Goal: Task Accomplishment & Management: Manage account settings

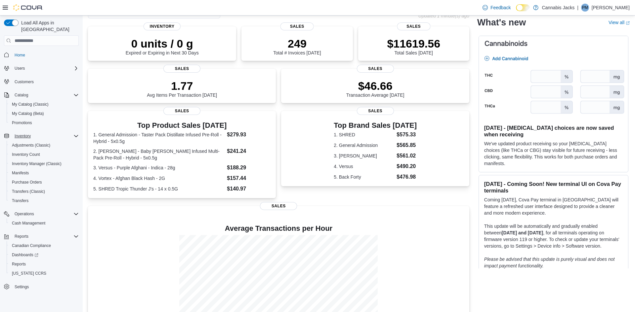
scroll to position [56, 0]
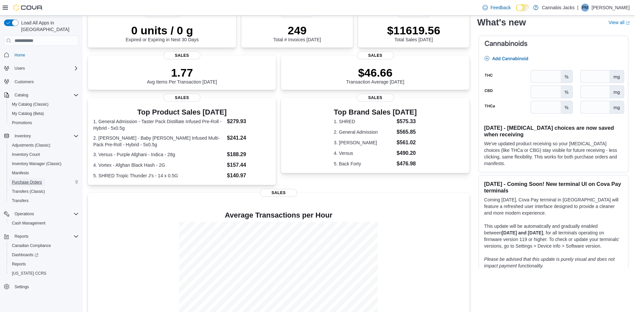
click at [36, 180] on span "Purchase Orders" at bounding box center [27, 182] width 30 height 5
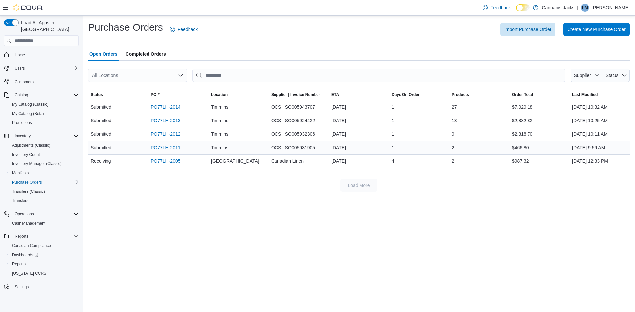
click at [161, 150] on link "PO77LH-2011" at bounding box center [166, 148] width 30 height 8
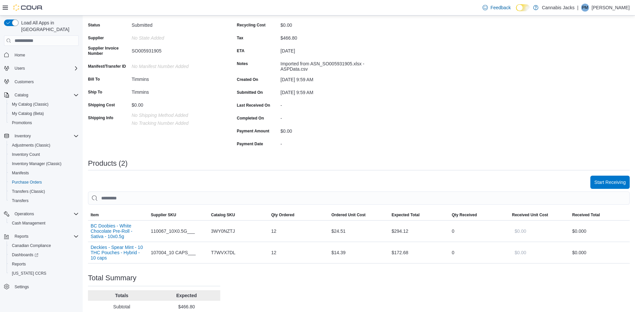
scroll to position [66, 0]
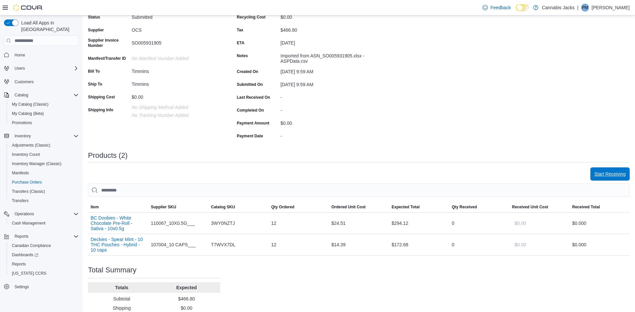
click at [610, 179] on span "Start Receiving" at bounding box center [609, 174] width 31 height 13
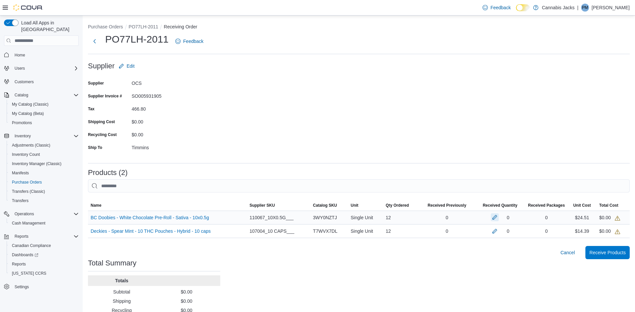
click at [494, 220] on button "button" at bounding box center [495, 218] width 8 height 8
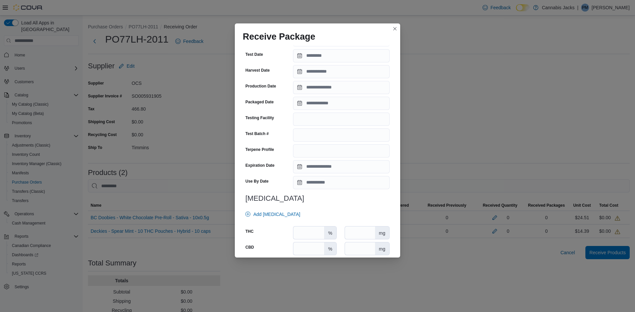
scroll to position [185, 0]
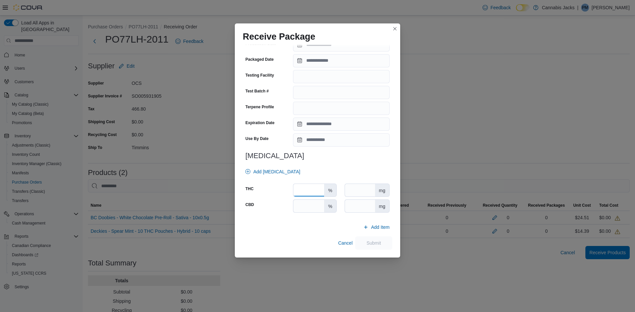
click at [312, 192] on input "number" at bounding box center [308, 190] width 31 height 13
type input "****"
click at [309, 204] on input "number" at bounding box center [308, 206] width 31 height 13
type input "*"
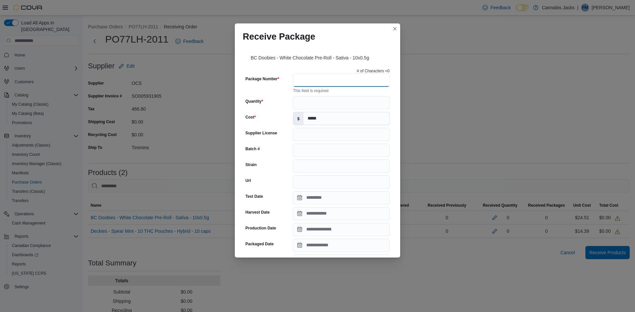
click at [318, 78] on input "Package Number" at bounding box center [341, 80] width 97 height 13
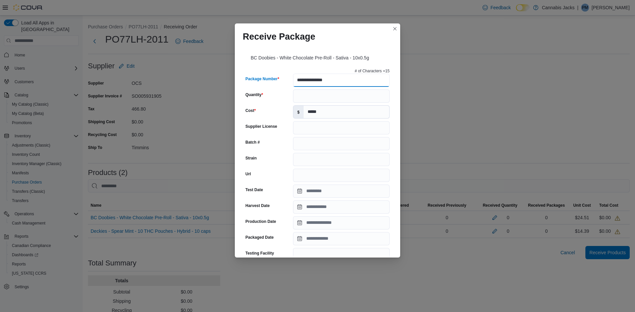
type input "**********"
click at [314, 93] on input "Quantity" at bounding box center [341, 96] width 97 height 13
type input "**"
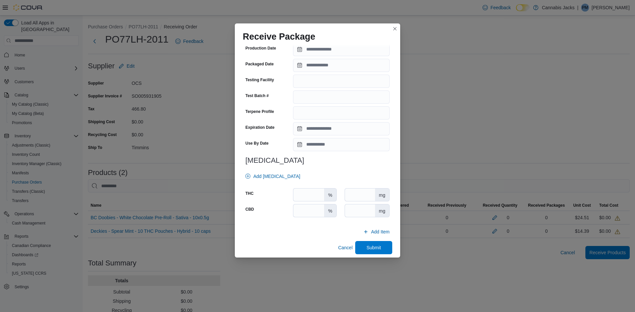
scroll to position [178, 0]
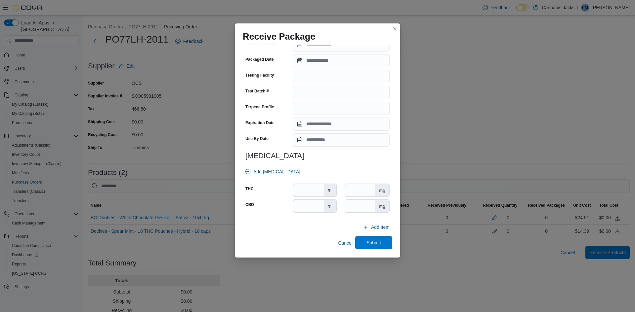
click at [367, 243] on span "Submit" at bounding box center [373, 243] width 15 height 7
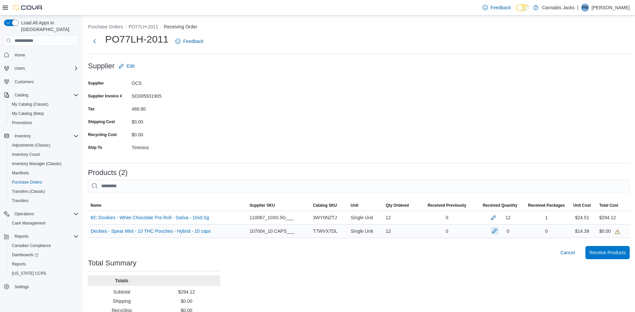
click at [494, 231] on button "button" at bounding box center [495, 231] width 8 height 8
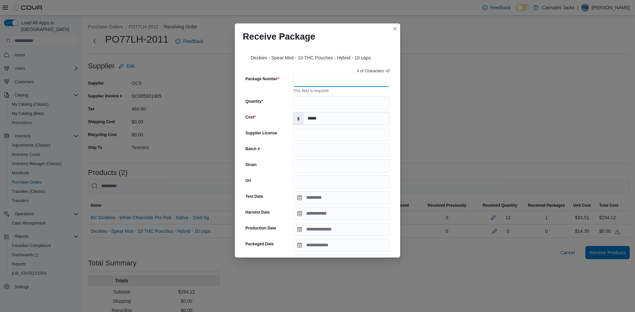
click at [343, 75] on input "Package Number" at bounding box center [341, 80] width 97 height 13
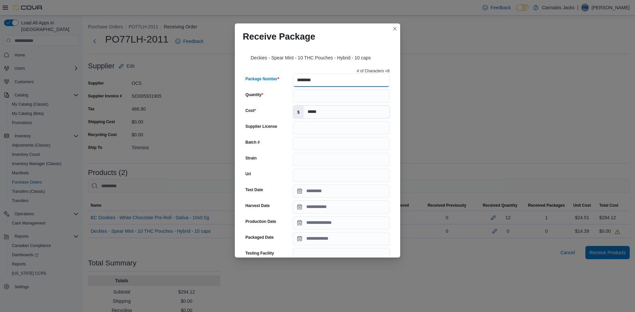
type input "********"
click at [338, 95] on input "Quantity" at bounding box center [341, 96] width 97 height 13
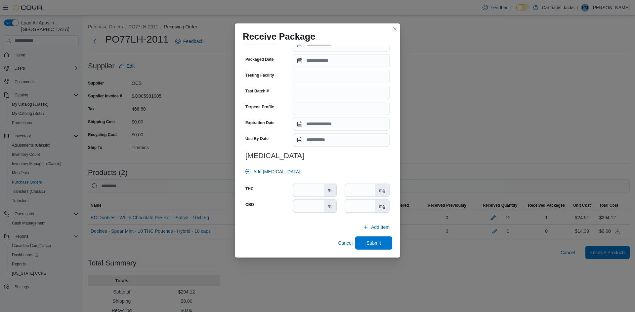
type input "**"
click at [310, 194] on input "number" at bounding box center [308, 190] width 31 height 13
click at [365, 188] on input "number" at bounding box center [360, 190] width 30 height 13
type input "**"
click at [368, 203] on input "number" at bounding box center [360, 206] width 30 height 13
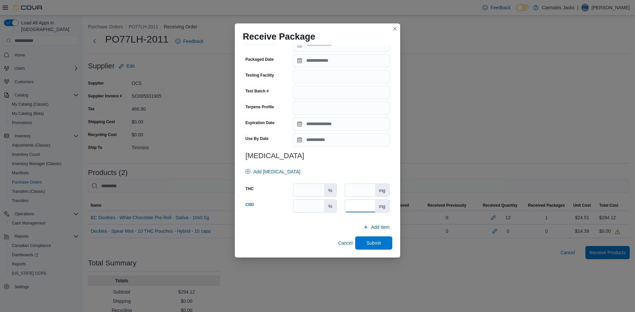
type input "*"
click at [377, 242] on span "Submit" at bounding box center [373, 243] width 15 height 7
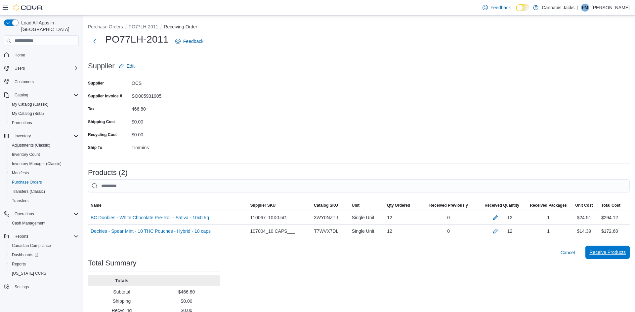
click at [613, 255] on span "Receive Products" at bounding box center [607, 252] width 36 height 7
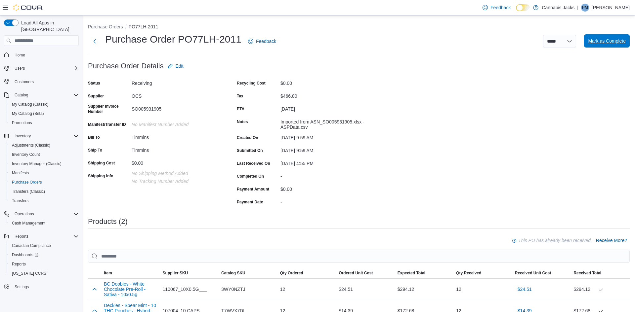
click at [598, 43] on span "Mark as Complete" at bounding box center [607, 41] width 38 height 7
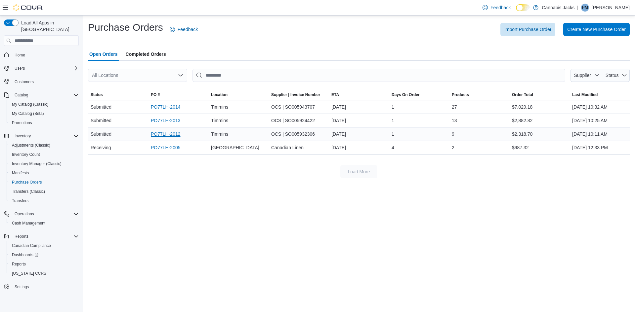
click at [178, 135] on link "PO77LH-2012" at bounding box center [166, 134] width 30 height 8
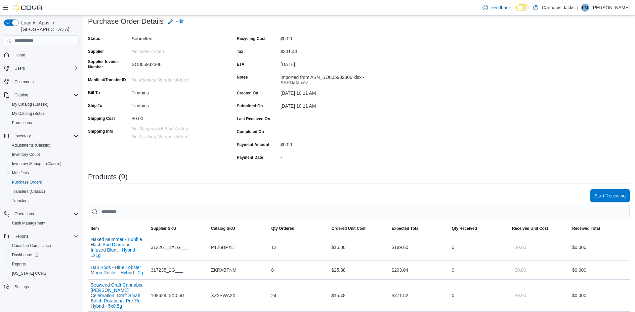
scroll to position [54, 0]
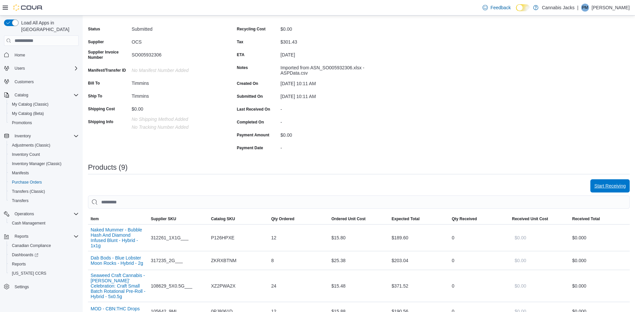
click at [602, 182] on span "Start Receiving" at bounding box center [609, 185] width 31 height 13
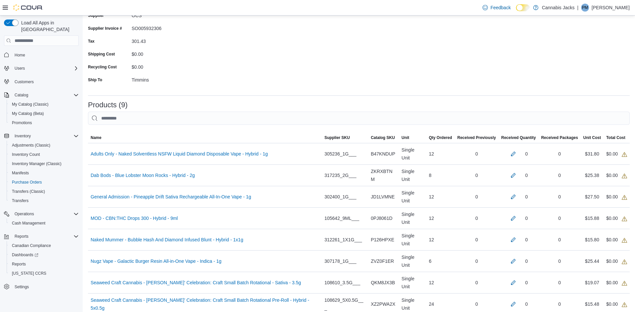
scroll to position [68, 0]
click at [510, 149] on button "button" at bounding box center [513, 153] width 8 height 8
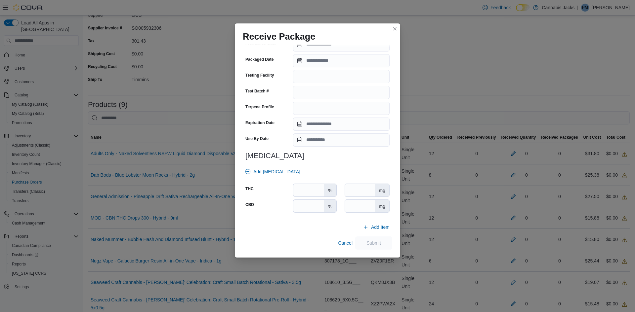
scroll to position [0, 0]
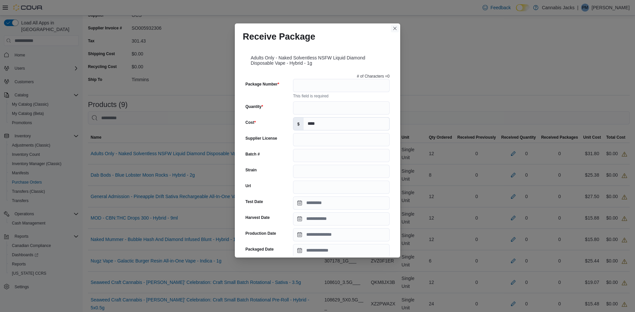
click at [395, 29] on button "Closes this modal window" at bounding box center [395, 28] width 8 height 8
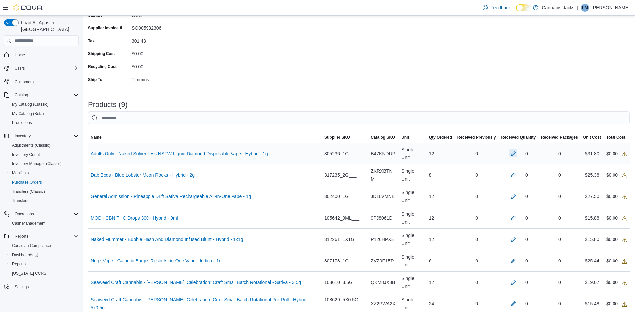
click at [512, 151] on button "button" at bounding box center [513, 153] width 8 height 8
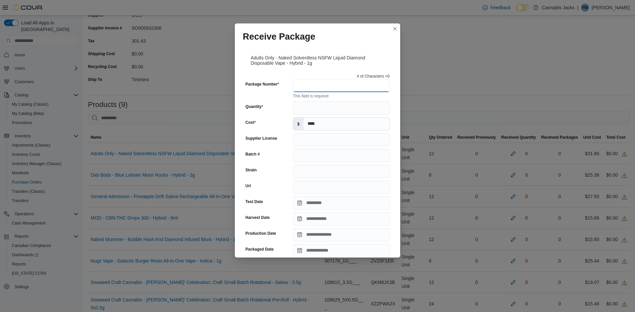
click at [338, 90] on input "Package Number" at bounding box center [341, 85] width 97 height 13
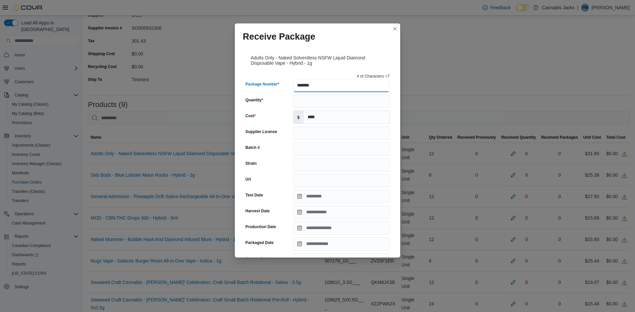
type input "*******"
click at [338, 106] on input "Quantity" at bounding box center [341, 101] width 97 height 13
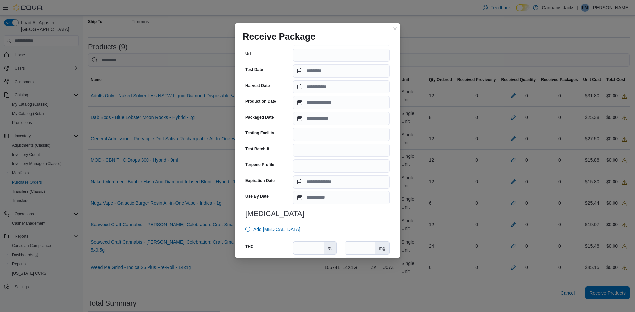
scroll to position [168, 0]
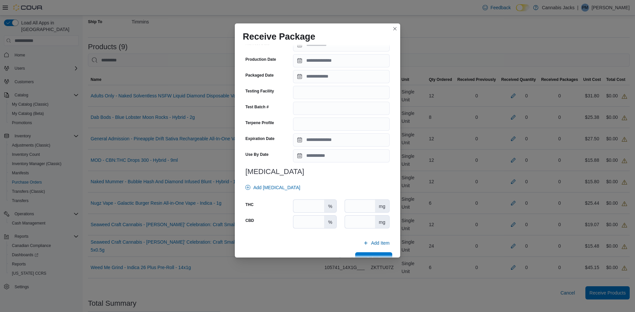
type input "**"
click at [320, 206] on input "number" at bounding box center [308, 206] width 31 height 13
type input "****"
click at [320, 220] on input "number" at bounding box center [308, 222] width 31 height 13
type input "*"
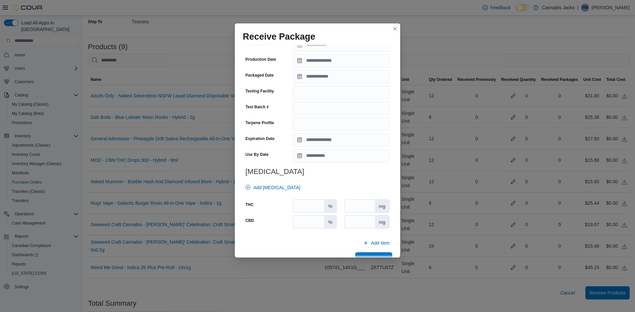
scroll to position [183, 0]
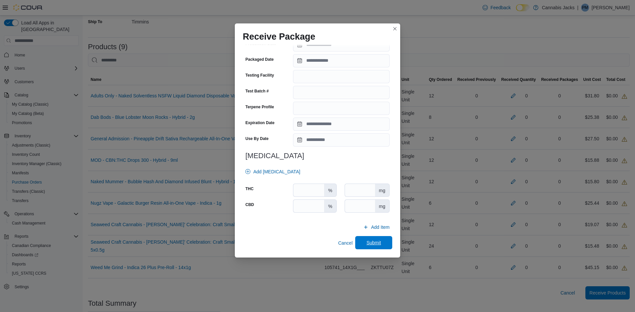
click at [374, 242] on span "Submit" at bounding box center [373, 243] width 15 height 7
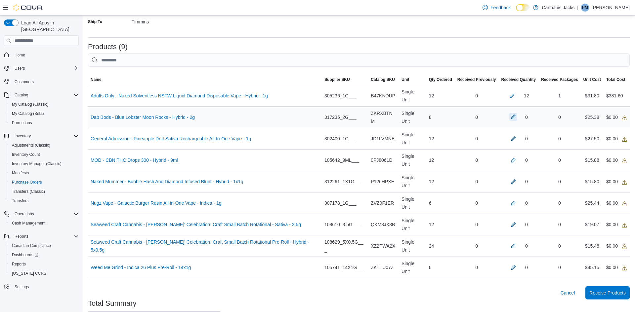
click at [512, 113] on button "button" at bounding box center [513, 117] width 8 height 8
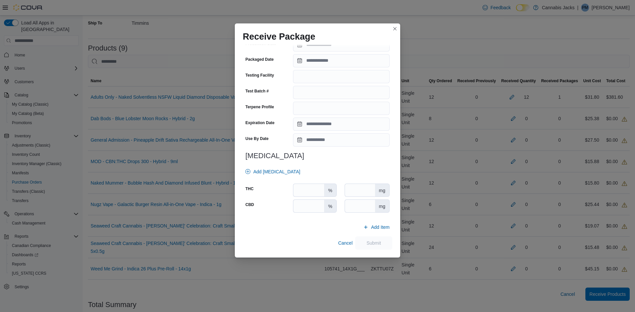
scroll to position [0, 0]
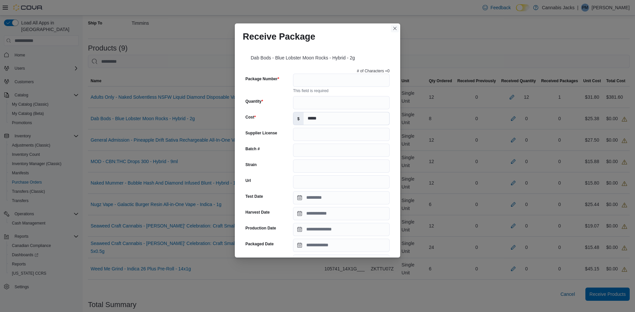
click at [393, 30] on button "Closes this modal window" at bounding box center [395, 28] width 8 height 8
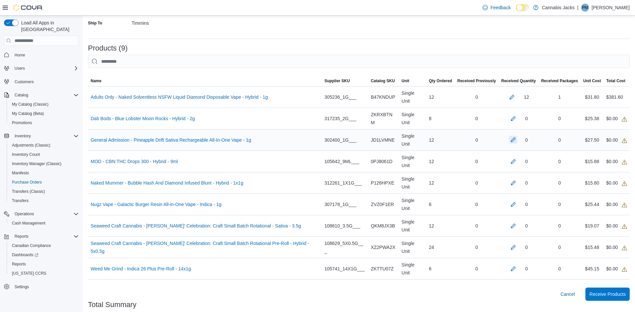
click at [511, 136] on button "button" at bounding box center [513, 140] width 8 height 8
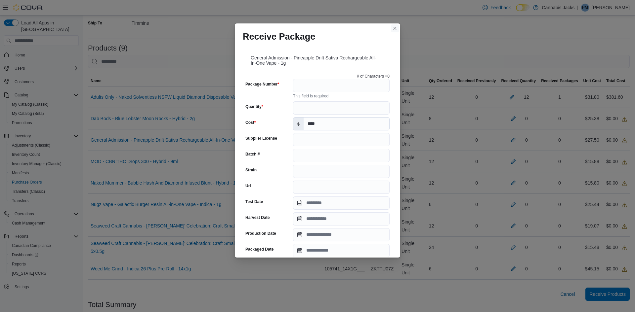
click at [395, 30] on button "Closes this modal window" at bounding box center [395, 28] width 8 height 8
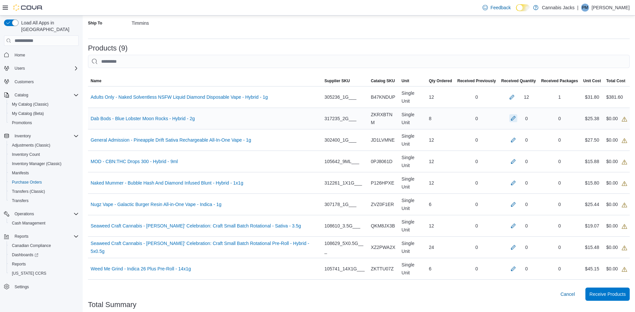
click at [511, 114] on button "button" at bounding box center [513, 118] width 8 height 8
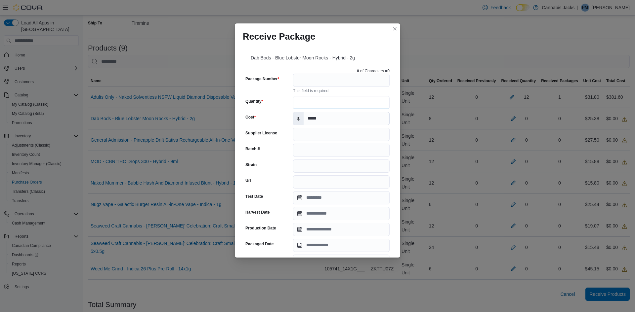
click at [346, 104] on input "Quantity" at bounding box center [341, 102] width 97 height 13
type input "*"
click at [344, 76] on input "Package Number" at bounding box center [341, 80] width 97 height 13
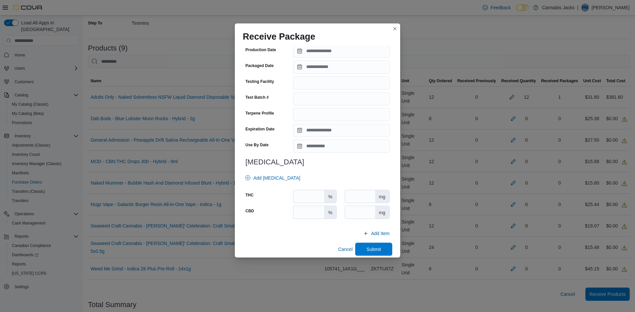
scroll to position [173, 0]
type input "*********"
click at [314, 196] on input "*" at bounding box center [308, 195] width 31 height 13
type input "**"
click at [318, 212] on input "**" at bounding box center [308, 211] width 31 height 13
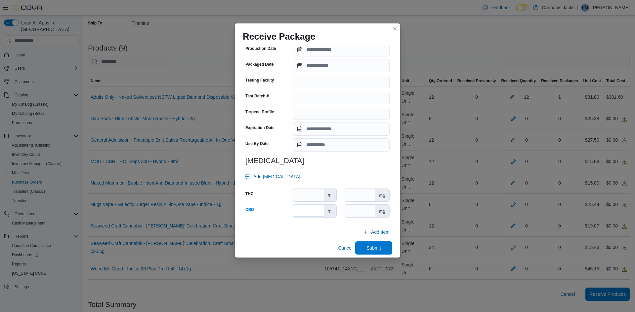
type input "*"
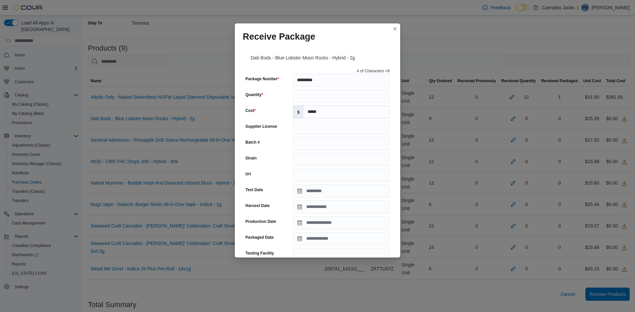
type input "*"
click at [310, 79] on input "*********" at bounding box center [341, 80] width 97 height 13
click at [308, 78] on input "*********" at bounding box center [341, 80] width 97 height 13
type input "*********"
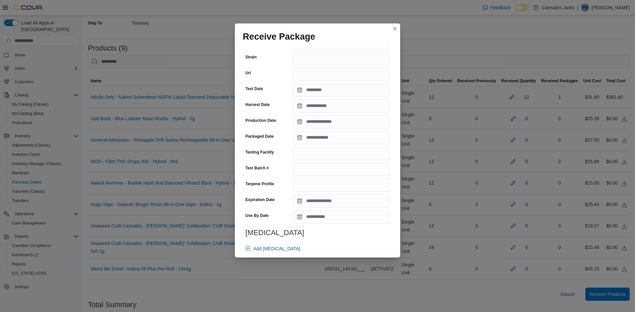
scroll to position [178, 0]
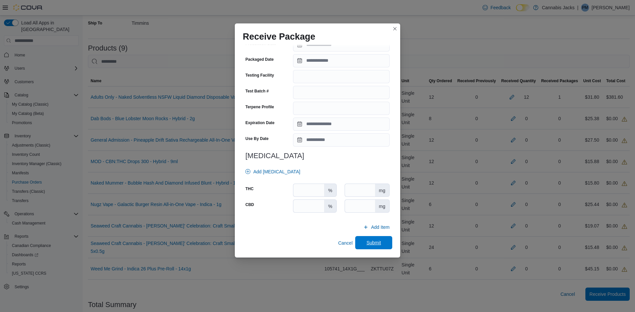
click at [369, 248] on span "Submit" at bounding box center [373, 242] width 29 height 13
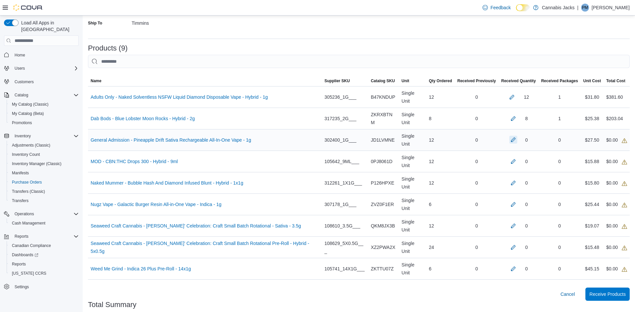
click at [509, 136] on button "button" at bounding box center [513, 140] width 8 height 8
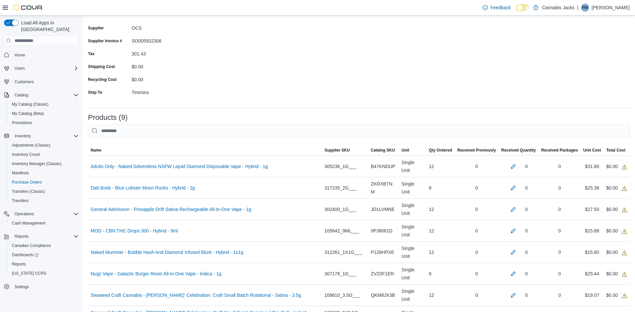
scroll to position [55, 0]
click at [509, 165] on button "button" at bounding box center [513, 167] width 8 height 8
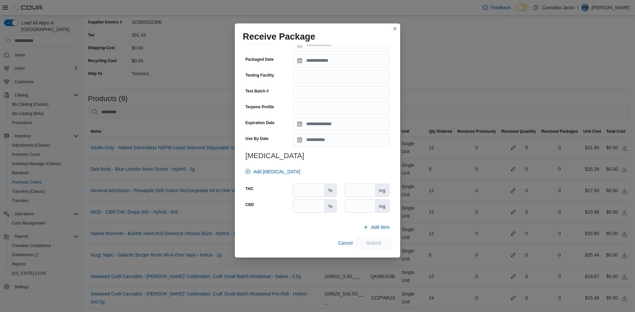
scroll to position [75, 0]
click at [342, 243] on span "Cancel" at bounding box center [345, 243] width 15 height 7
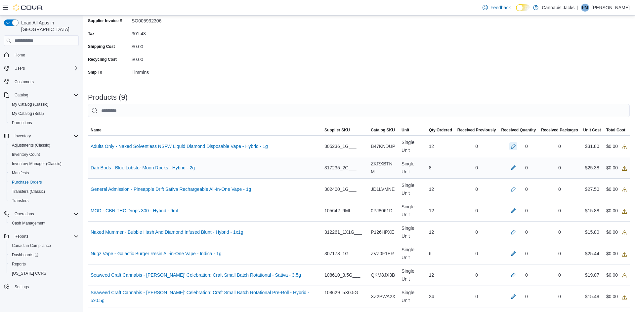
scroll to position [0, 0]
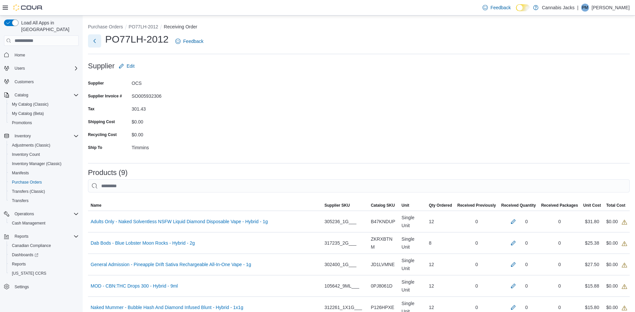
click at [93, 39] on button "Next" at bounding box center [94, 40] width 13 height 13
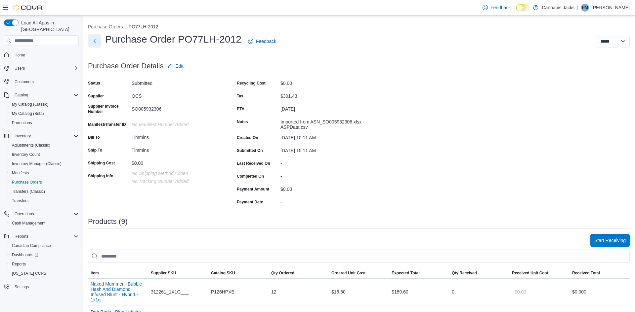
click at [95, 37] on button "Next" at bounding box center [94, 40] width 13 height 13
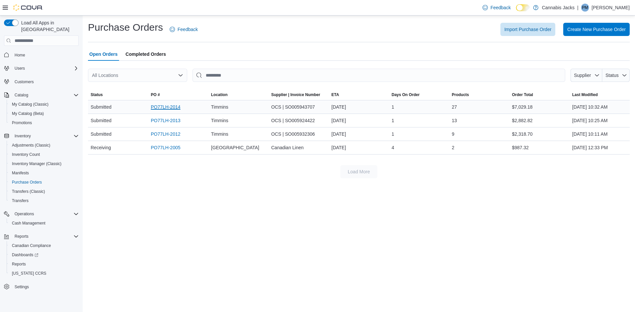
click at [163, 109] on link "PO77LH-2014" at bounding box center [166, 107] width 30 height 8
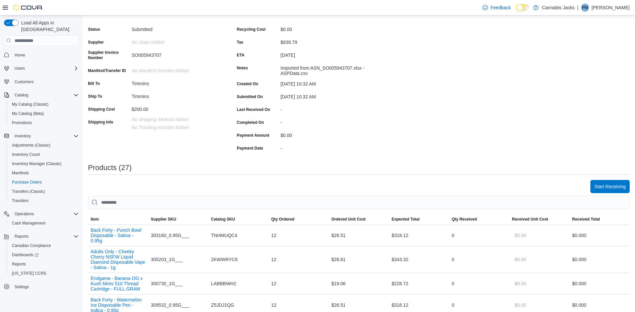
scroll to position [55, 0]
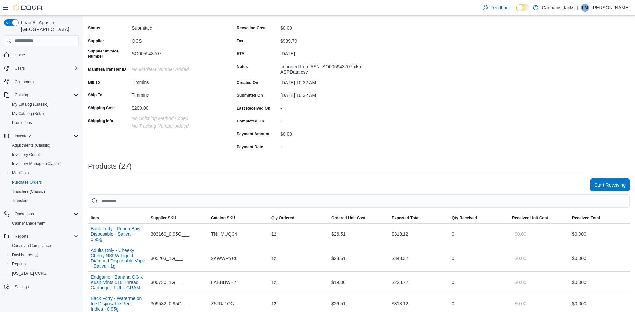
click at [600, 190] on span "Start Receiving" at bounding box center [609, 185] width 31 height 13
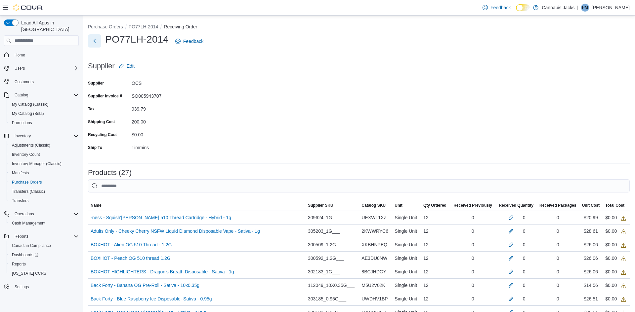
click at [98, 42] on button "Next" at bounding box center [94, 40] width 13 height 13
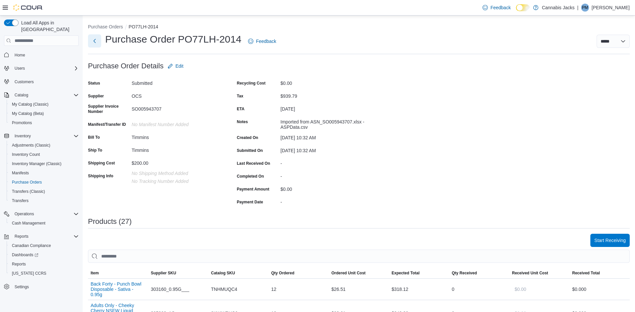
click at [98, 47] on button "Next" at bounding box center [94, 40] width 13 height 13
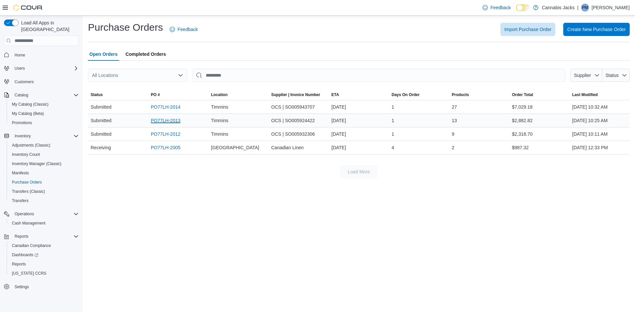
click at [177, 122] on link "PO77LH-2013" at bounding box center [166, 121] width 30 height 8
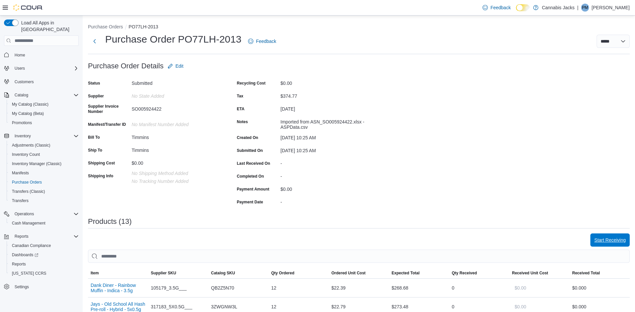
click at [617, 237] on span "Start Receiving" at bounding box center [609, 240] width 31 height 13
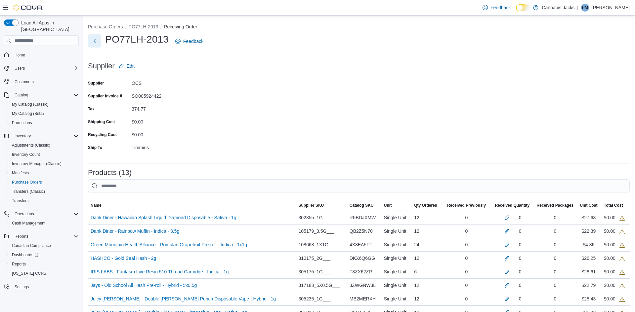
click at [92, 41] on button "Next" at bounding box center [94, 40] width 13 height 13
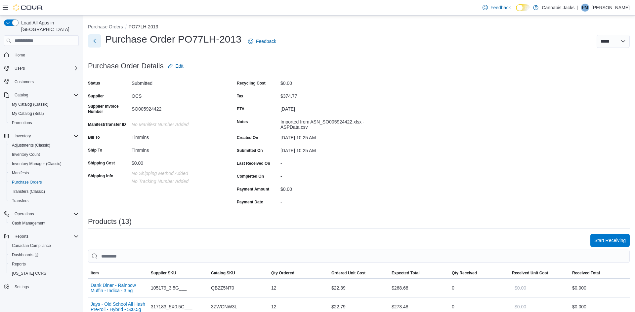
click at [93, 40] on button "Next" at bounding box center [94, 40] width 13 height 13
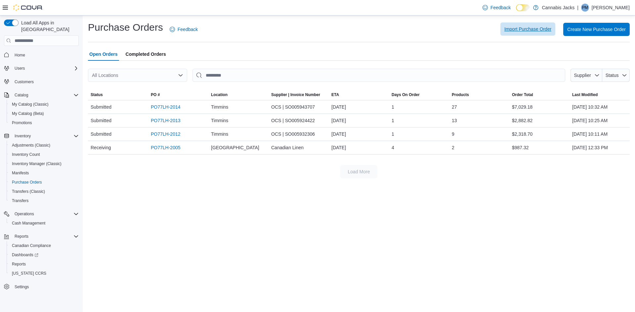
click at [511, 26] on span "Import Purchase Order" at bounding box center [527, 28] width 47 height 13
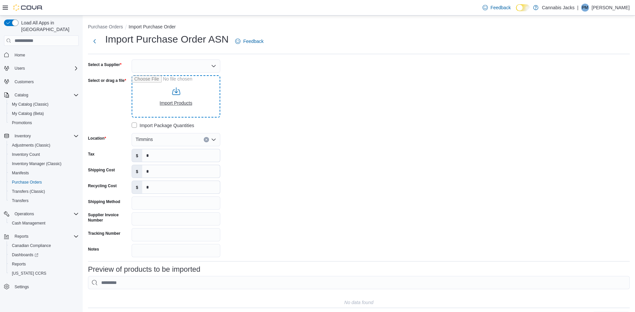
click at [192, 106] on input "Select or drag a file" at bounding box center [176, 96] width 89 height 42
type input "**********"
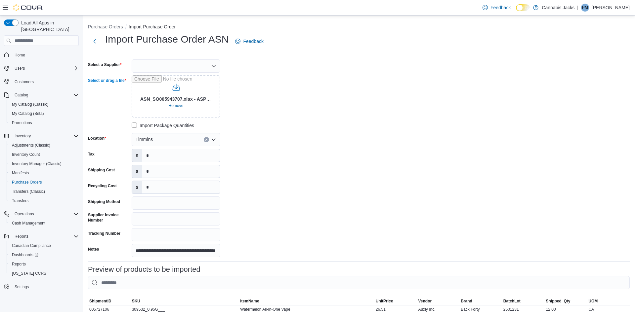
click at [174, 64] on div at bounding box center [176, 66] width 89 height 13
type input "***"
click at [177, 77] on span "OCS" at bounding box center [179, 77] width 73 height 7
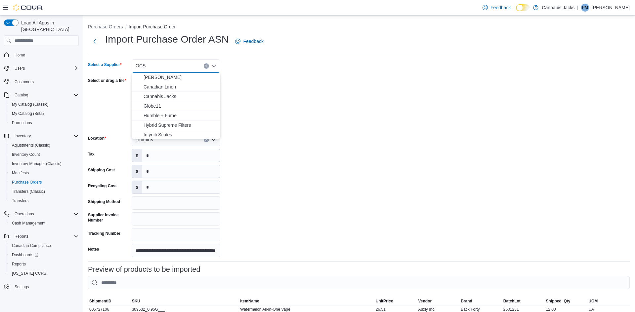
click at [266, 157] on div "**********" at bounding box center [187, 159] width 198 height 198
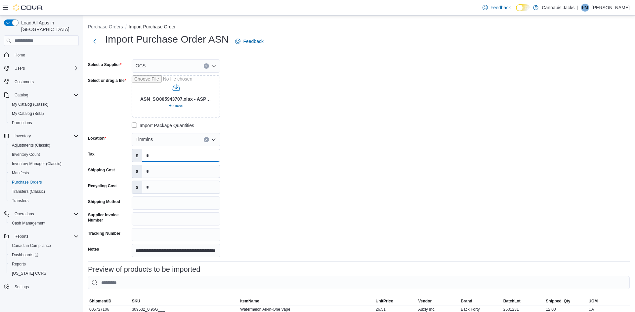
click at [181, 159] on input "*" at bounding box center [181, 155] width 78 height 13
click at [149, 157] on input "****" at bounding box center [181, 155] width 78 height 13
type input "***"
click at [159, 170] on input "*" at bounding box center [181, 171] width 78 height 13
type input "***"
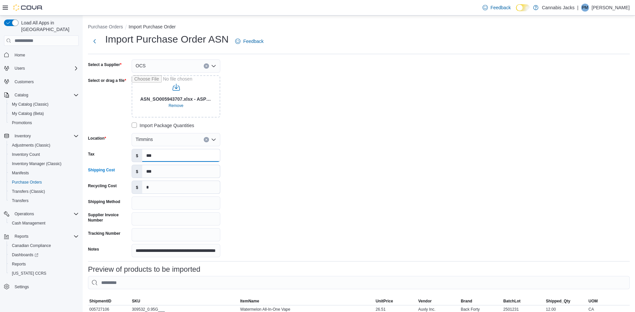
click at [160, 159] on input "***" at bounding box center [181, 155] width 78 height 13
type input "******"
click at [261, 167] on div "**********" at bounding box center [187, 159] width 198 height 198
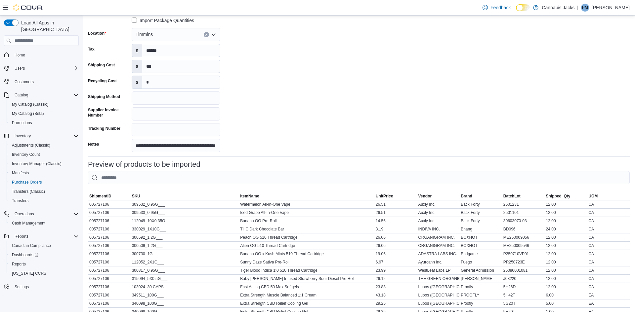
scroll to position [238, 0]
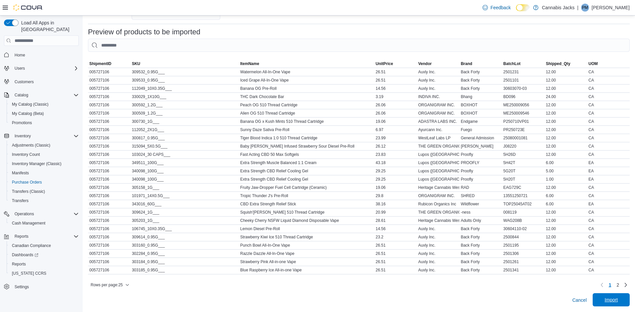
click at [613, 302] on span "Import" at bounding box center [610, 300] width 13 height 7
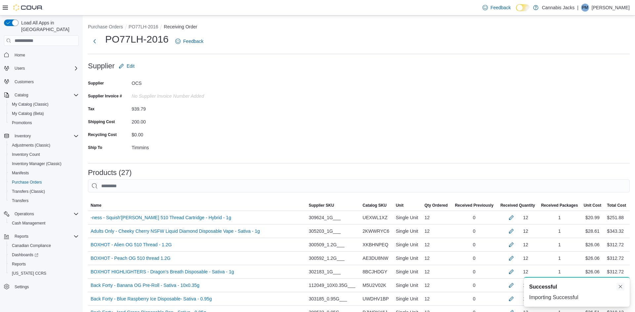
click at [618, 290] on button "Dismiss toast" at bounding box center [620, 287] width 8 height 8
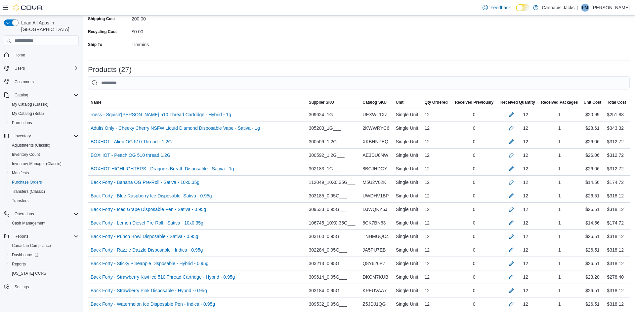
scroll to position [103, 0]
click at [511, 115] on button "button" at bounding box center [511, 114] width 8 height 8
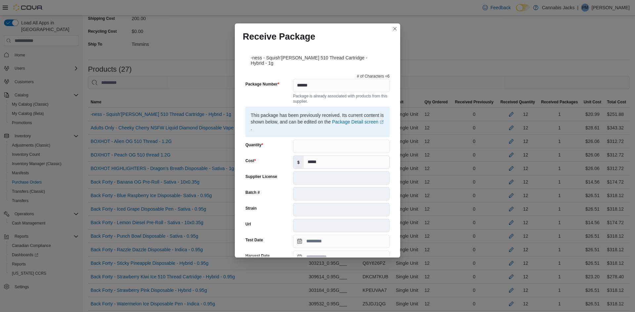
scroll to position [186, 0]
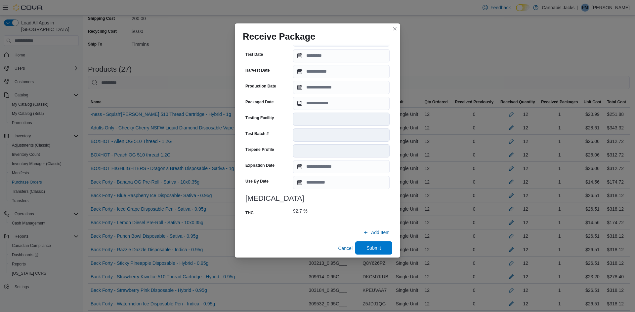
click at [371, 245] on span "Submit" at bounding box center [373, 248] width 15 height 7
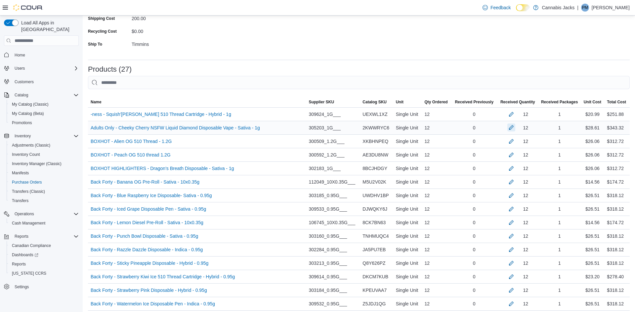
click at [511, 128] on button "button" at bounding box center [511, 128] width 8 height 8
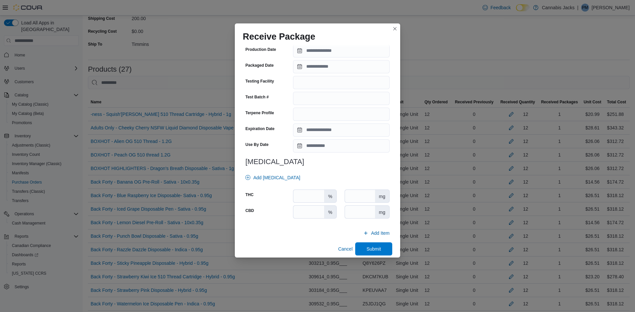
scroll to position [183, 0]
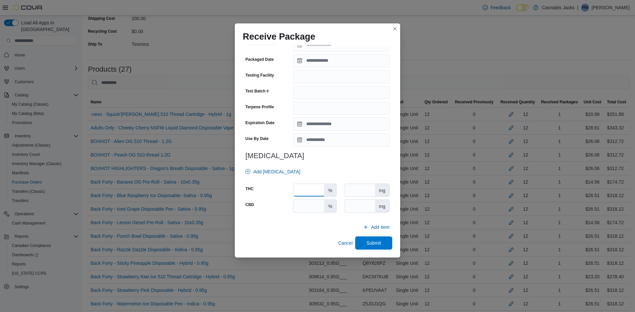
click at [318, 187] on input "number" at bounding box center [308, 190] width 31 height 13
type input "****"
click at [316, 202] on input "number" at bounding box center [308, 206] width 31 height 13
type input "*"
click at [378, 247] on span "Submit" at bounding box center [373, 242] width 29 height 13
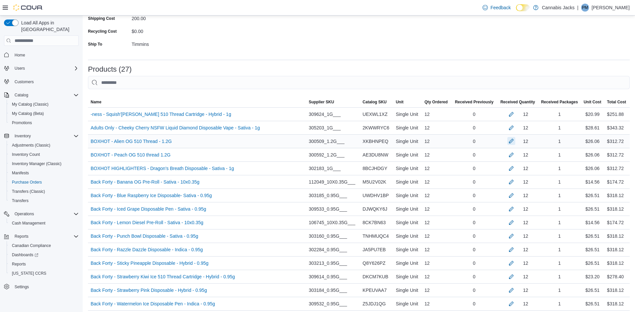
click at [513, 141] on button "button" at bounding box center [511, 141] width 8 height 8
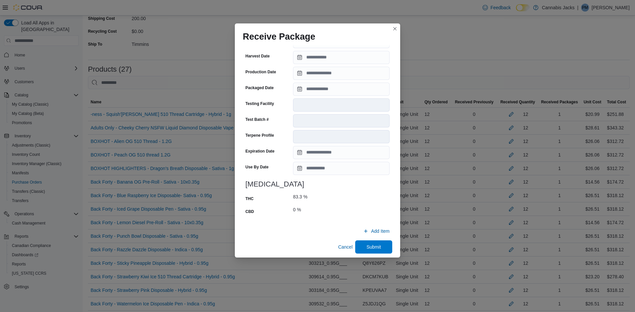
scroll to position [194, 0]
click at [375, 252] on span "Submit" at bounding box center [373, 247] width 29 height 13
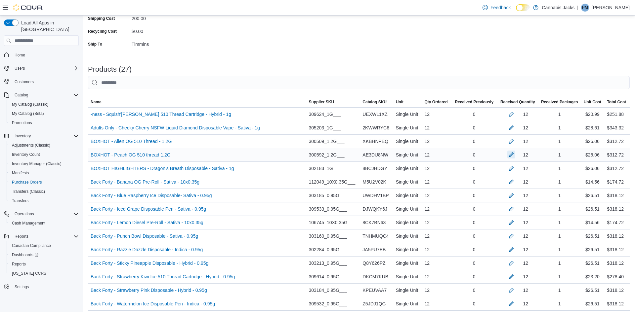
click at [511, 155] on button "button" at bounding box center [511, 155] width 8 height 8
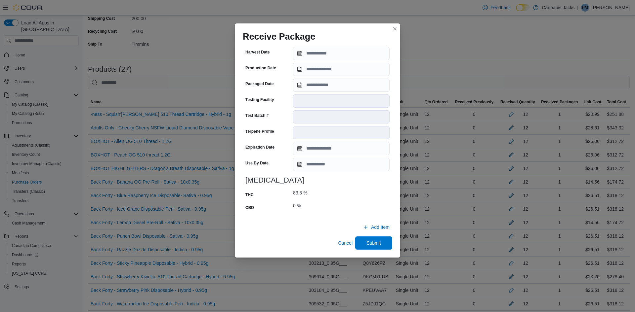
scroll to position [149, 0]
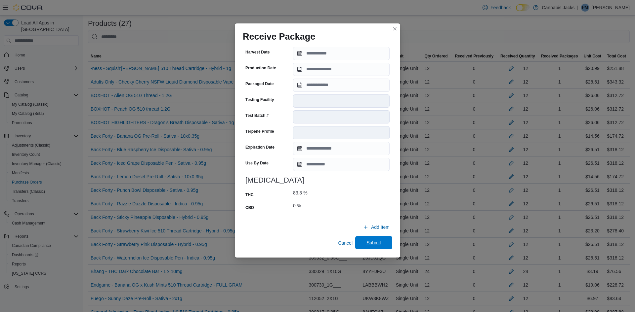
click at [379, 248] on span "Submit" at bounding box center [373, 242] width 29 height 13
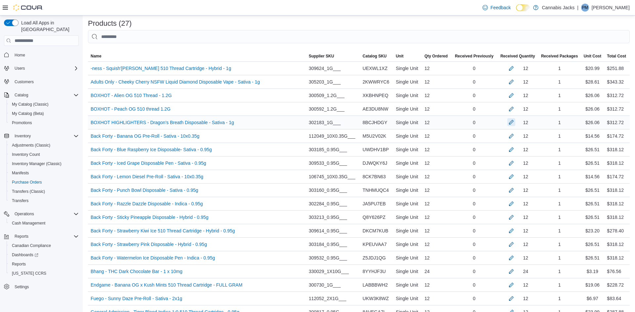
click at [510, 126] on button "button" at bounding box center [511, 122] width 8 height 8
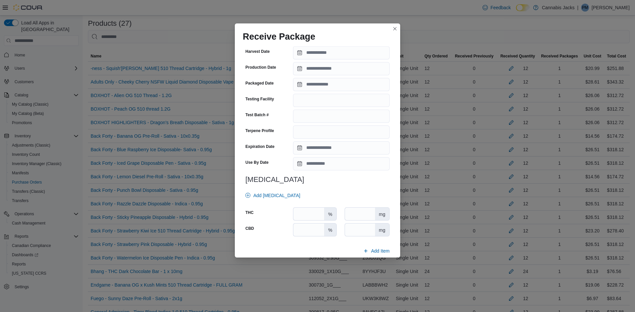
scroll to position [183, 0]
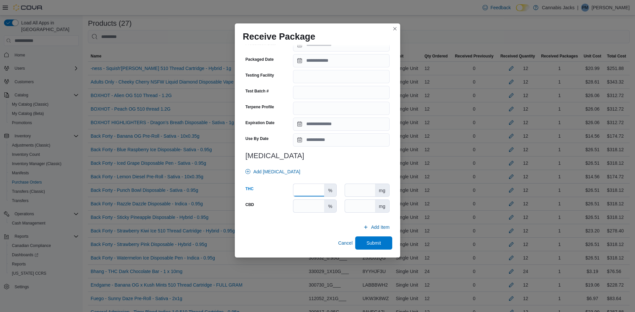
click at [316, 187] on input "number" at bounding box center [308, 190] width 31 height 13
type input "**"
click at [314, 205] on input "number" at bounding box center [308, 206] width 31 height 13
type input "*"
click at [359, 239] on span "Submit" at bounding box center [373, 242] width 29 height 13
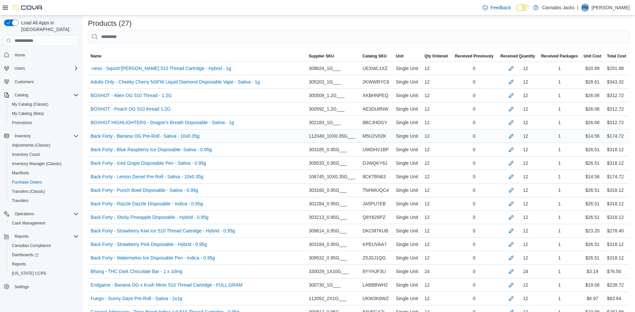
click at [509, 140] on div at bounding box center [511, 136] width 8 height 8
click at [509, 138] on button "button" at bounding box center [511, 136] width 8 height 8
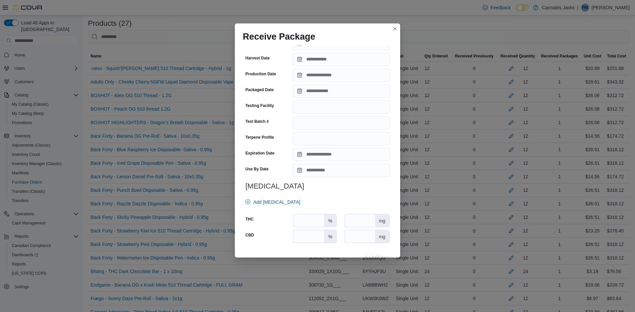
scroll to position [178, 0]
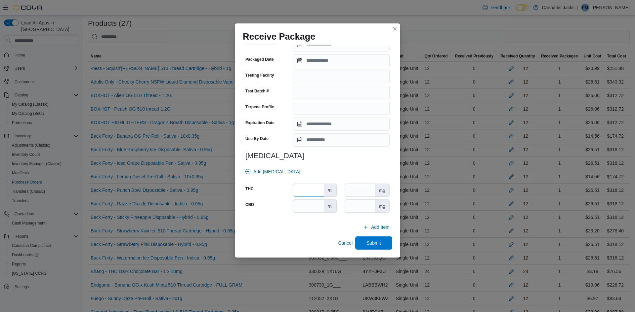
click at [309, 186] on input "number" at bounding box center [308, 190] width 31 height 13
type input "****"
click at [309, 205] on input "number" at bounding box center [308, 206] width 31 height 13
type input "*"
click at [379, 245] on span "Submit" at bounding box center [373, 243] width 15 height 7
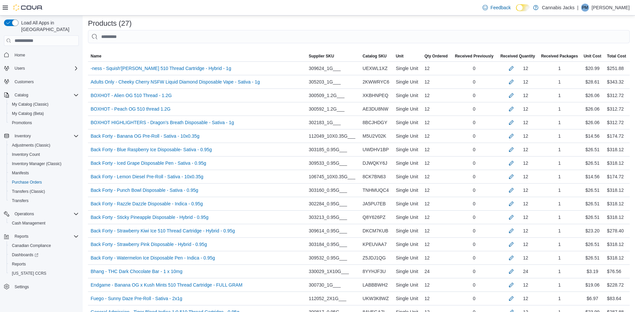
click at [379, 245] on span "KPEUVAA7" at bounding box center [374, 245] width 24 height 8
click at [511, 147] on button "button" at bounding box center [511, 149] width 8 height 8
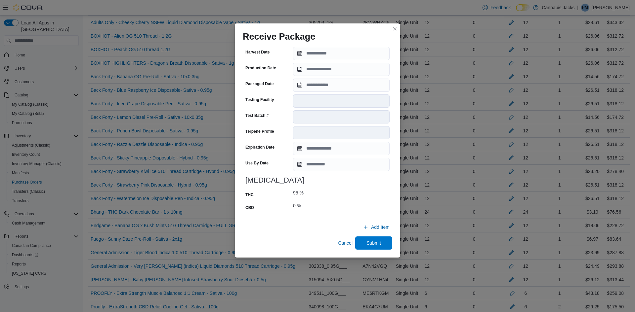
scroll to position [212, 0]
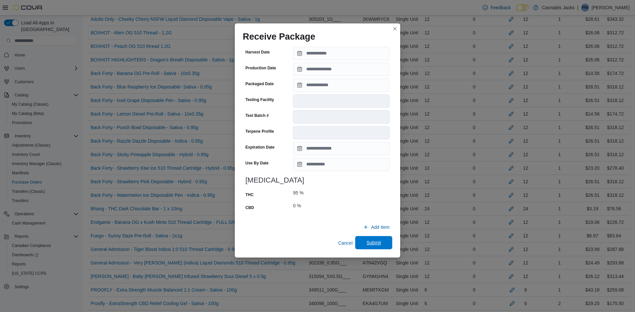
click at [372, 242] on span "Submit" at bounding box center [373, 243] width 15 height 7
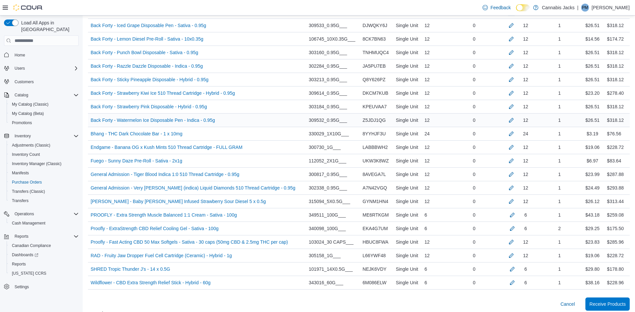
scroll to position [288, 0]
click at [511, 27] on button "button" at bounding box center [511, 24] width 8 height 8
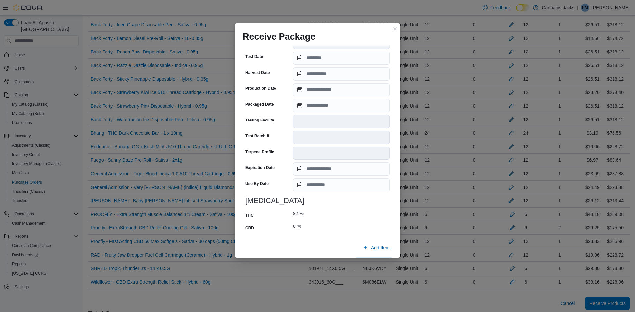
scroll to position [199, 0]
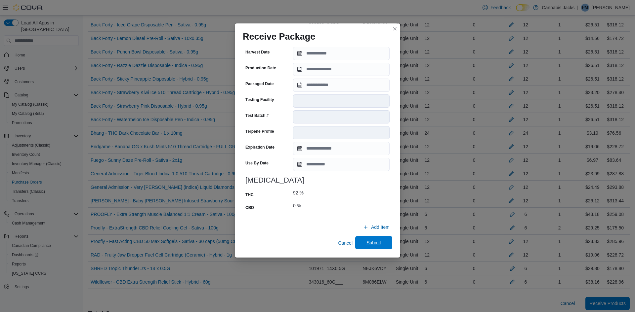
click at [373, 240] on span "Submit" at bounding box center [373, 243] width 15 height 7
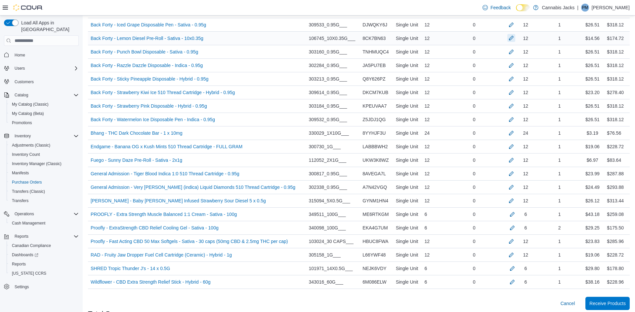
click at [511, 36] on button "button" at bounding box center [511, 38] width 8 height 8
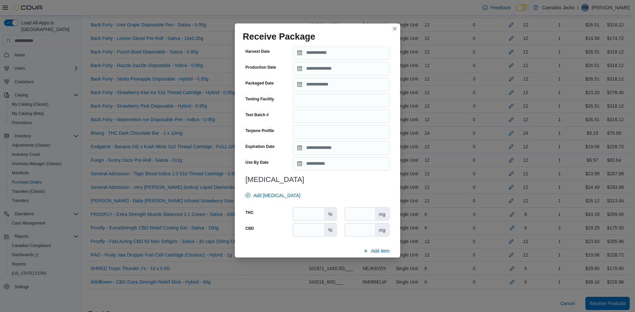
scroll to position [178, 0]
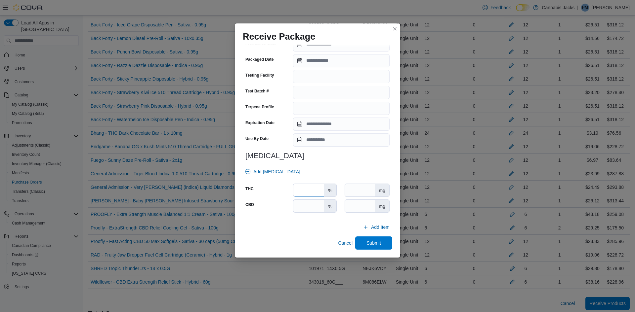
click at [298, 188] on input "number" at bounding box center [308, 190] width 31 height 13
type input "****"
click at [302, 200] on input "number" at bounding box center [308, 206] width 31 height 13
type input "*"
click at [368, 242] on span "Submit" at bounding box center [373, 243] width 15 height 7
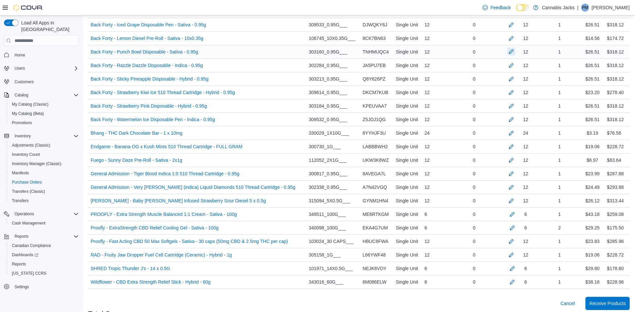
click at [507, 53] on button "button" at bounding box center [511, 52] width 8 height 8
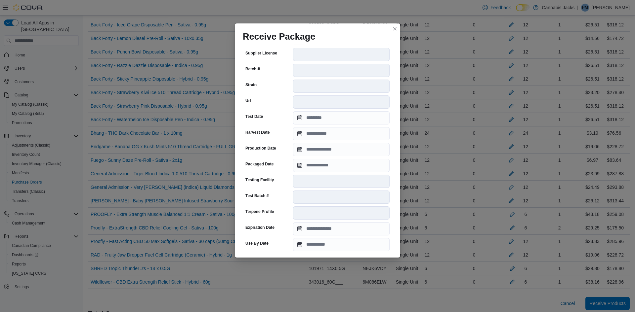
scroll to position [199, 0]
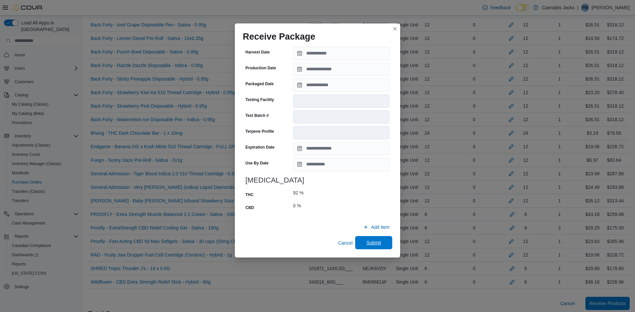
click at [376, 242] on span "Submit" at bounding box center [373, 243] width 15 height 7
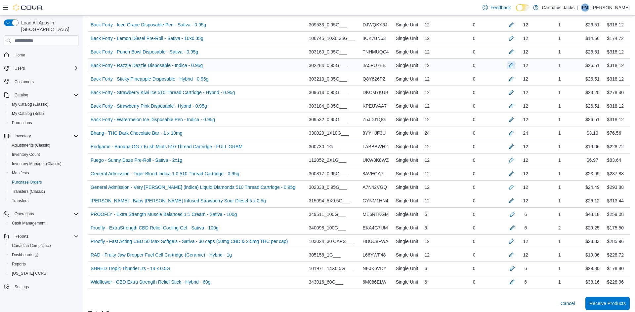
click at [511, 65] on button "button" at bounding box center [511, 65] width 8 height 8
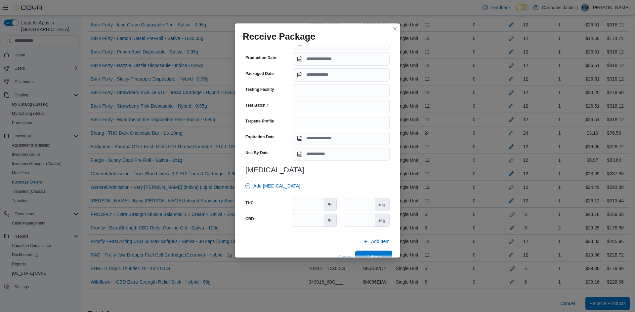
scroll to position [178, 0]
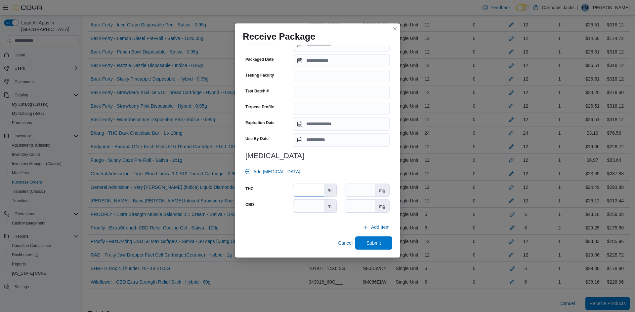
click at [314, 191] on input "number" at bounding box center [308, 190] width 31 height 13
type input "**"
click at [316, 209] on input "number" at bounding box center [308, 206] width 31 height 13
type input "*"
click at [367, 239] on span "Submit" at bounding box center [373, 242] width 29 height 13
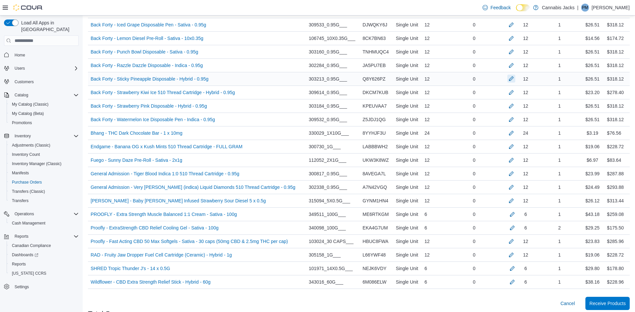
click at [513, 79] on button "button" at bounding box center [511, 79] width 8 height 8
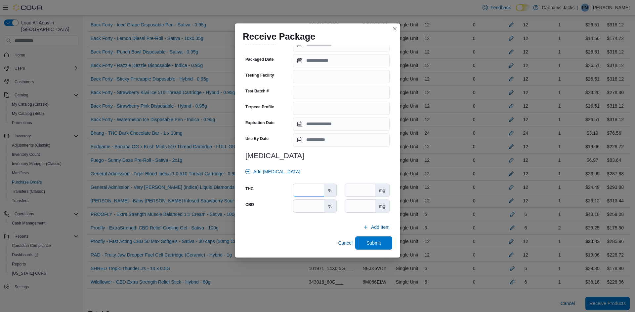
click at [319, 184] on input "number" at bounding box center [308, 190] width 31 height 13
type input "**"
click at [318, 208] on input "number" at bounding box center [308, 206] width 31 height 13
type input "*"
click at [381, 246] on span "Submit" at bounding box center [373, 242] width 29 height 13
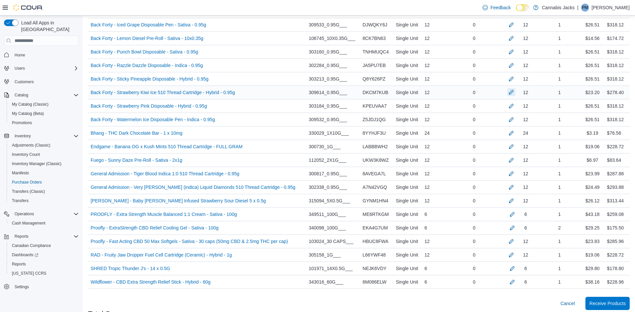
click at [510, 94] on button "button" at bounding box center [511, 92] width 8 height 8
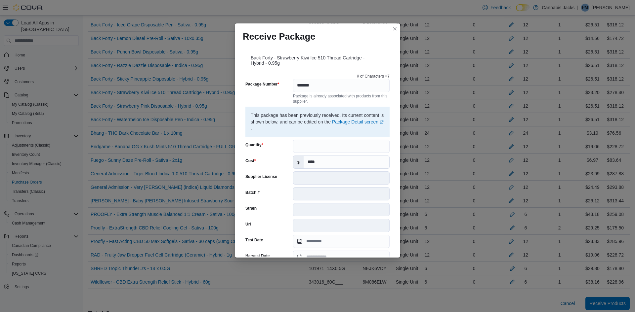
scroll to position [204, 0]
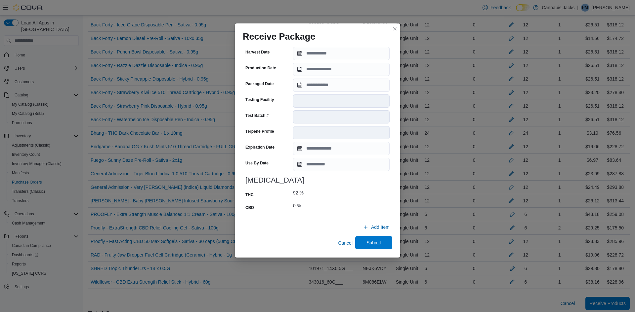
click at [377, 249] on span "Submit" at bounding box center [373, 242] width 29 height 13
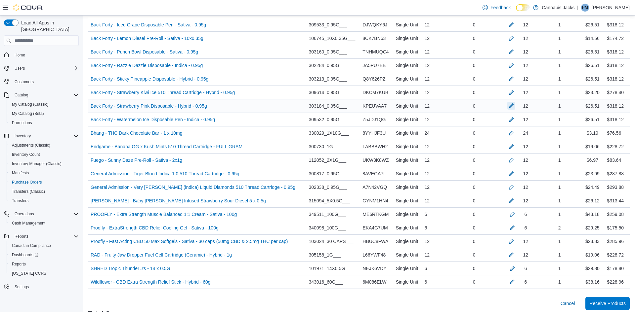
click at [510, 103] on button "button" at bounding box center [511, 106] width 8 height 8
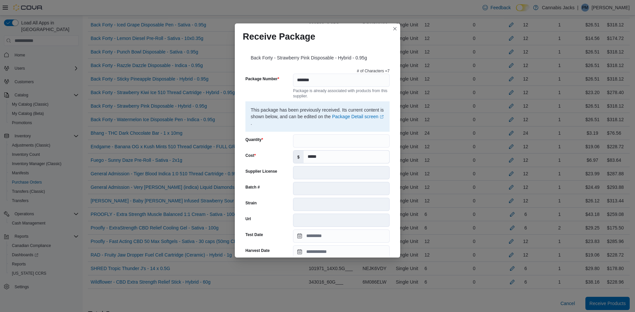
scroll to position [199, 0]
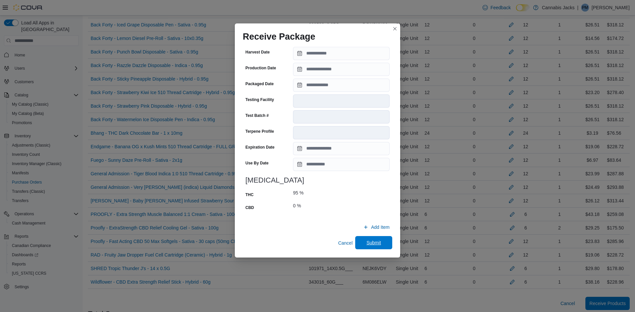
click at [378, 242] on span "Submit" at bounding box center [373, 243] width 15 height 7
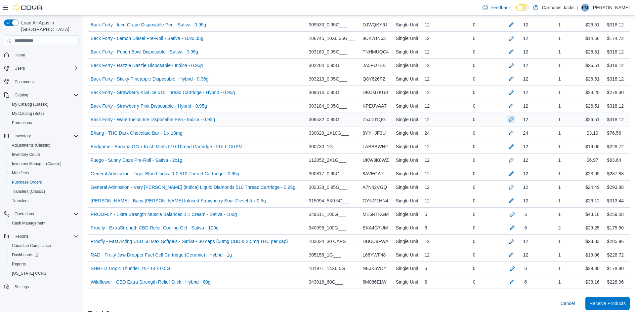
click at [511, 121] on button "button" at bounding box center [511, 119] width 8 height 8
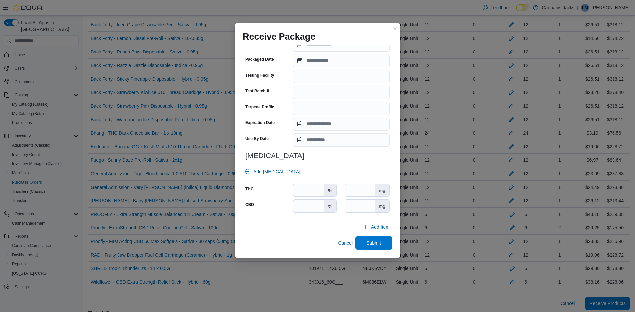
scroll to position [178, 0]
click at [316, 190] on input "number" at bounding box center [308, 190] width 31 height 13
type input "**"
click at [319, 204] on input "number" at bounding box center [308, 206] width 31 height 13
type input "*"
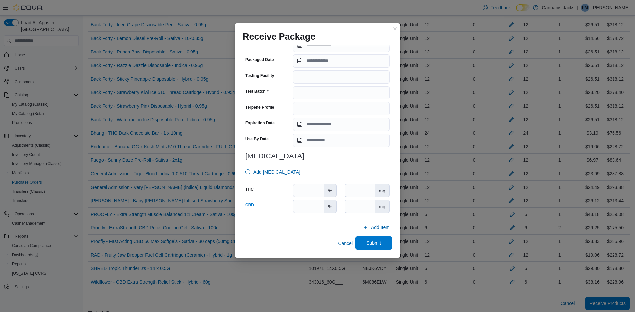
click at [372, 245] on span "Submit" at bounding box center [373, 243] width 15 height 7
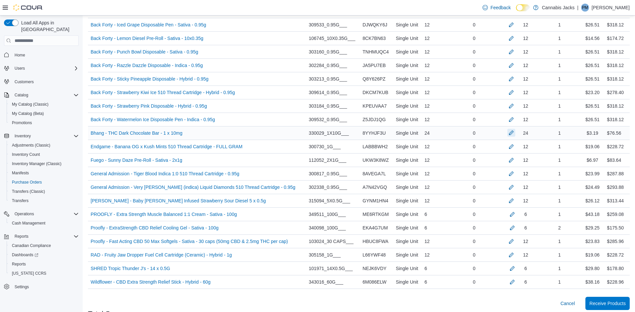
click at [509, 132] on button "button" at bounding box center [511, 133] width 8 height 8
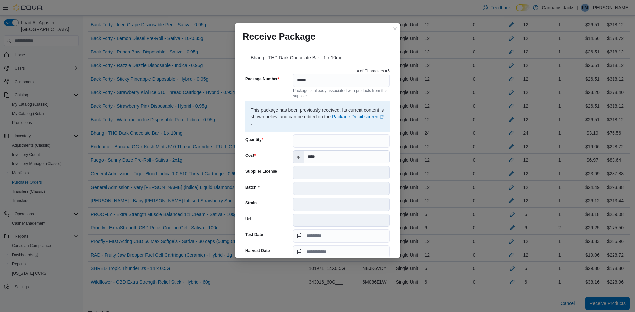
scroll to position [199, 0]
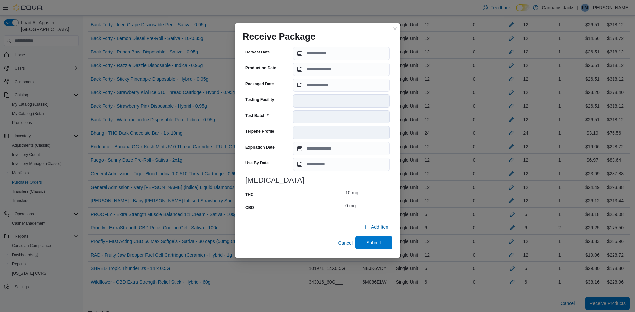
click at [369, 243] on span "Submit" at bounding box center [373, 243] width 15 height 7
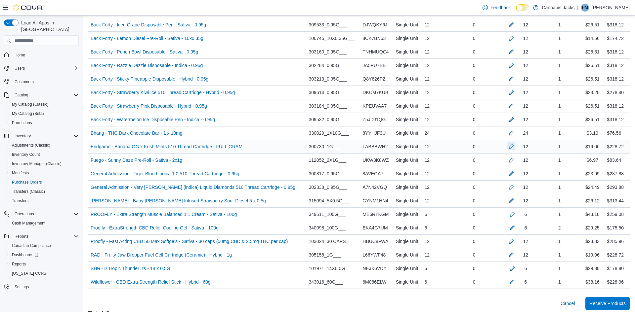
click at [513, 144] on button "button" at bounding box center [511, 146] width 8 height 8
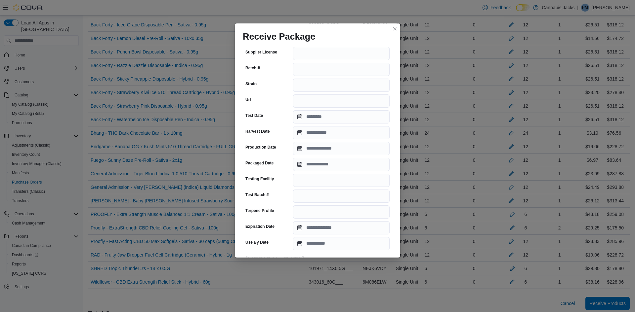
scroll to position [183, 0]
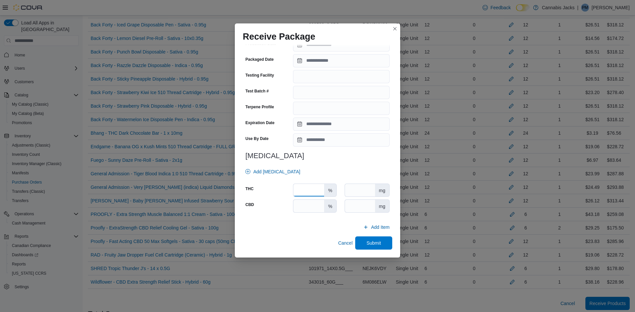
click at [313, 190] on input "number" at bounding box center [308, 190] width 31 height 13
type input "**"
click at [317, 203] on input "number" at bounding box center [308, 206] width 31 height 13
type input "*"
click at [365, 242] on span "Submit" at bounding box center [373, 242] width 29 height 13
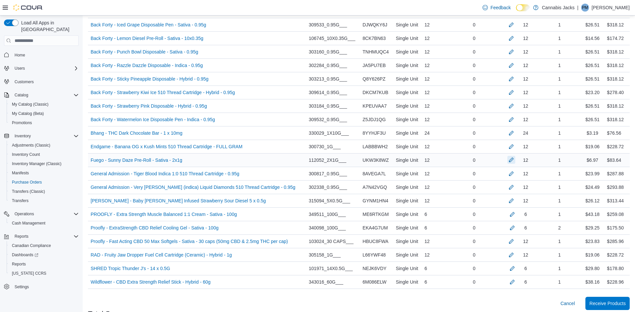
click at [509, 161] on button "button" at bounding box center [511, 160] width 8 height 8
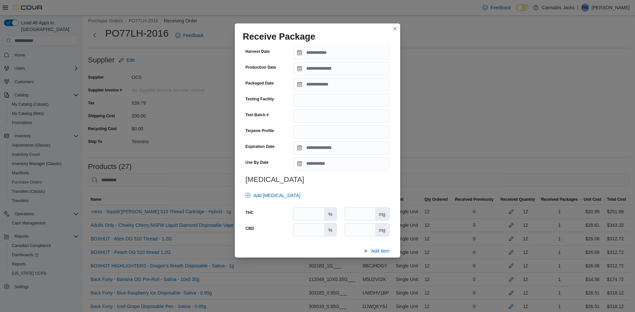
scroll to position [178, 0]
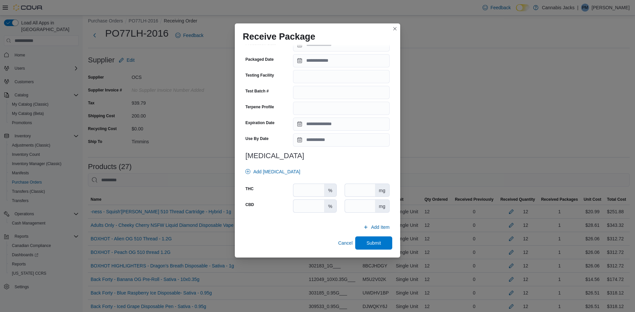
click at [310, 199] on div "THC % mg CBD % mg" at bounding box center [317, 198] width 144 height 29
click at [320, 187] on input "number" at bounding box center [308, 190] width 31 height 13
type input "****"
click at [319, 203] on input "number" at bounding box center [308, 206] width 31 height 13
type input "*"
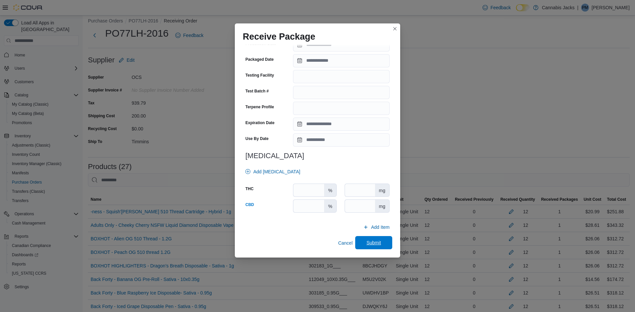
click at [383, 247] on span "Submit" at bounding box center [373, 242] width 29 height 13
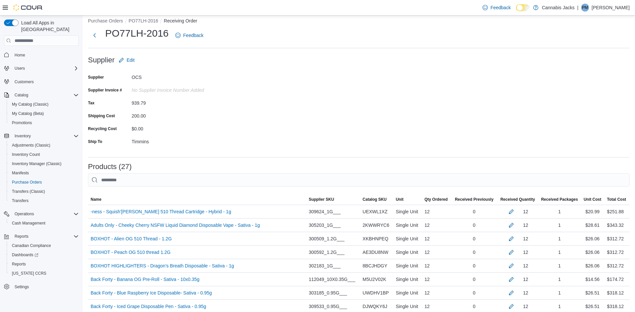
scroll to position [292, 0]
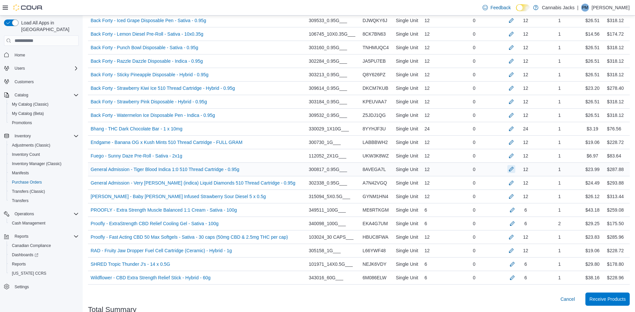
click at [511, 171] on button "button" at bounding box center [511, 169] width 8 height 8
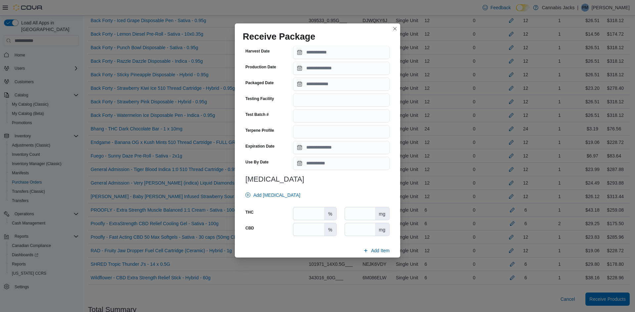
scroll to position [183, 0]
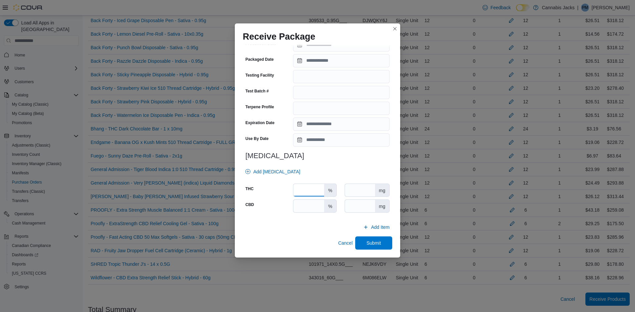
click at [317, 193] on input "number" at bounding box center [308, 190] width 31 height 13
type input "****"
click at [317, 205] on input "number" at bounding box center [308, 206] width 31 height 13
type input "*"
click at [366, 248] on span "Submit" at bounding box center [373, 242] width 29 height 13
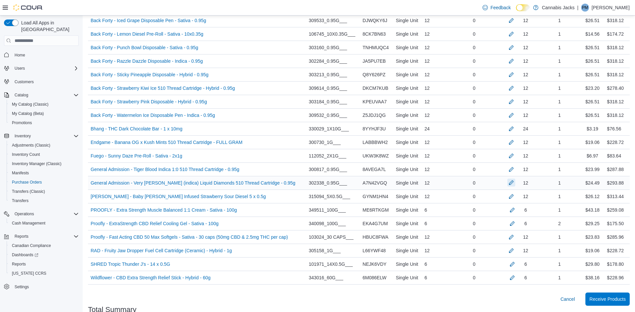
click at [513, 180] on button "button" at bounding box center [511, 183] width 8 height 8
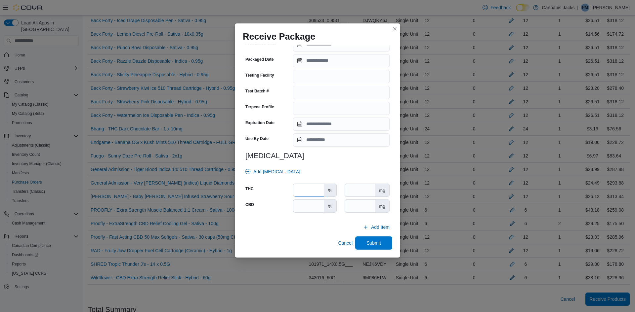
click at [317, 187] on input "number" at bounding box center [308, 190] width 31 height 13
type input "****"
click at [311, 202] on input "number" at bounding box center [308, 206] width 31 height 13
type input "*"
click at [384, 242] on span "Submit" at bounding box center [373, 242] width 29 height 13
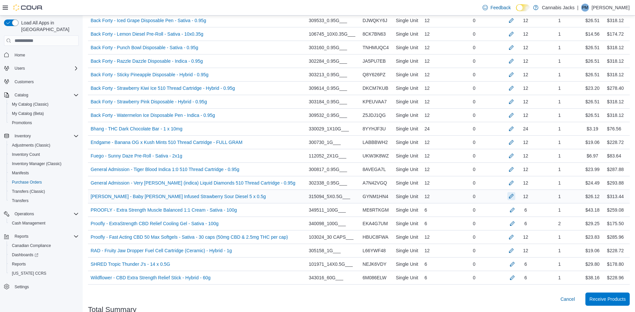
click at [513, 194] on button "button" at bounding box center [511, 196] width 8 height 8
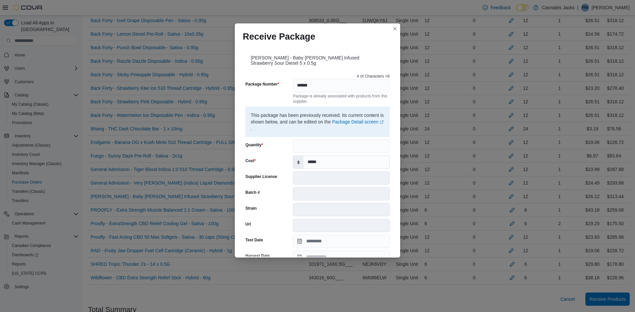
scroll to position [199, 0]
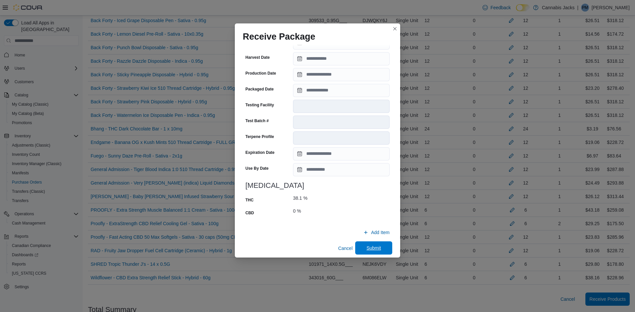
click at [364, 244] on span "Submit" at bounding box center [373, 248] width 29 height 13
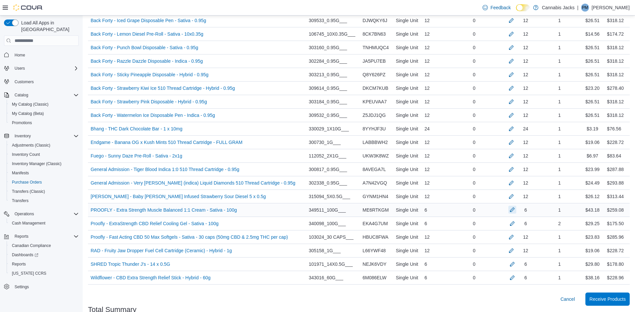
click at [514, 213] on button "button" at bounding box center [512, 210] width 8 height 8
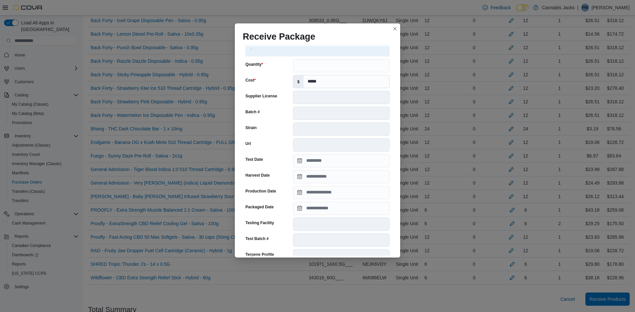
scroll to position [204, 0]
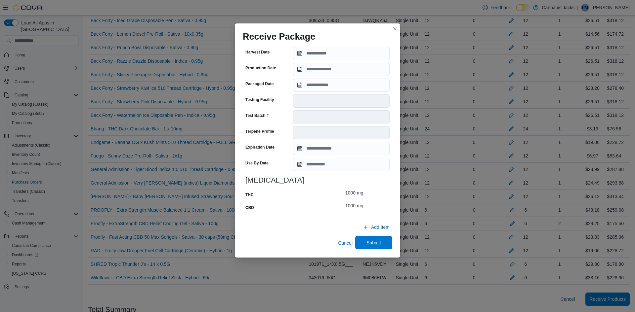
click at [369, 241] on span "Submit" at bounding box center [373, 243] width 15 height 7
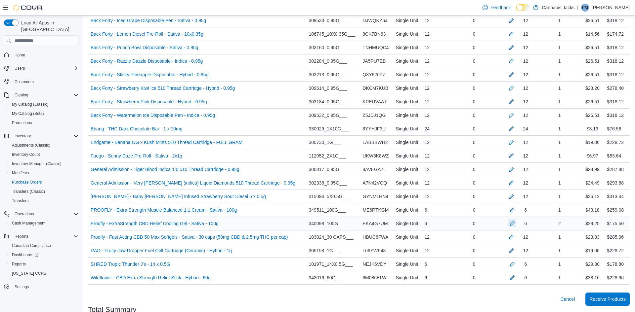
click at [512, 225] on button "button" at bounding box center [512, 223] width 8 height 8
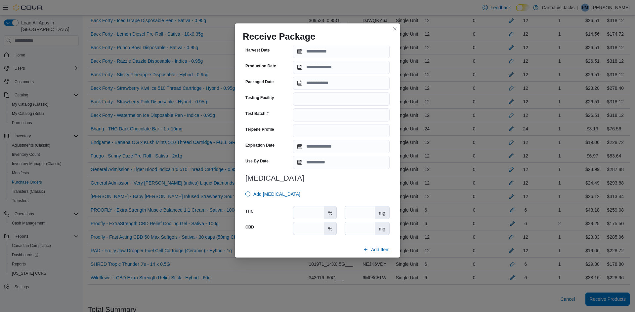
scroll to position [535, 0]
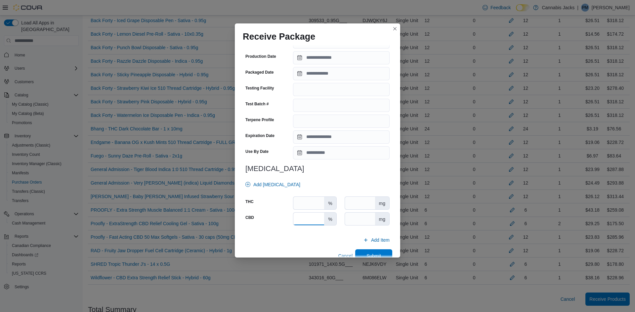
click at [312, 225] on input "number" at bounding box center [308, 219] width 31 height 13
type input "****"
click at [308, 210] on input "number" at bounding box center [308, 203] width 31 height 13
type input "*"
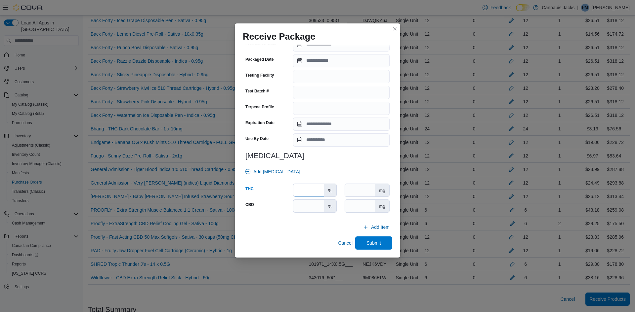
scroll to position [552, 0]
click at [367, 243] on span "Submit" at bounding box center [373, 243] width 15 height 7
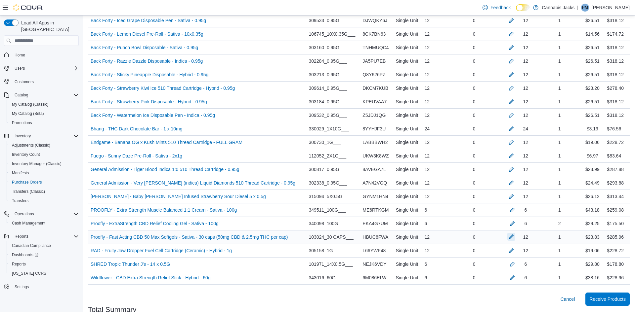
click at [510, 238] on button "button" at bounding box center [511, 237] width 8 height 8
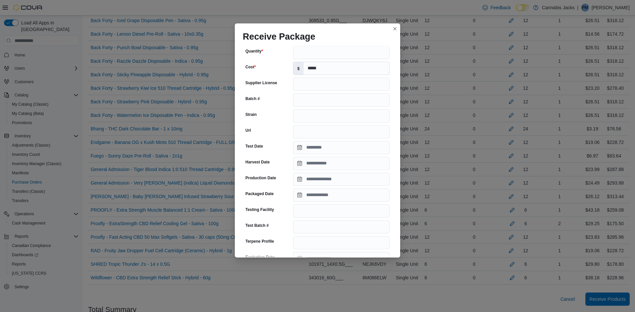
scroll to position [183, 0]
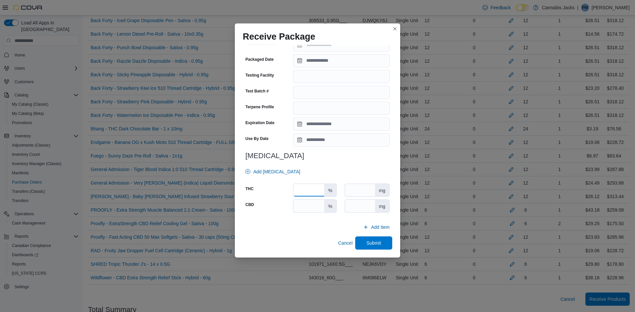
click at [314, 189] on input "number" at bounding box center [308, 190] width 31 height 13
click at [317, 204] on input "number" at bounding box center [308, 206] width 31 height 13
type input "****"
click at [316, 185] on input "number" at bounding box center [308, 190] width 31 height 13
click at [306, 193] on input "*" at bounding box center [308, 190] width 31 height 13
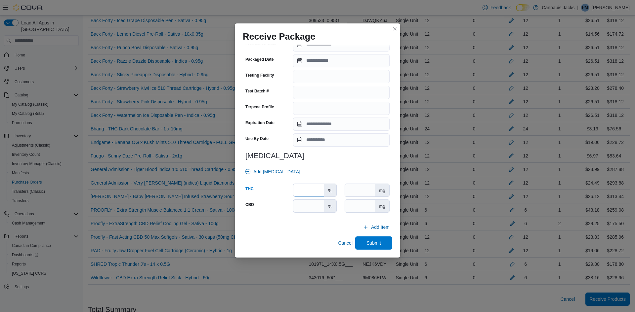
type input "*"
type input "***"
click at [373, 245] on span "Submit" at bounding box center [373, 243] width 15 height 7
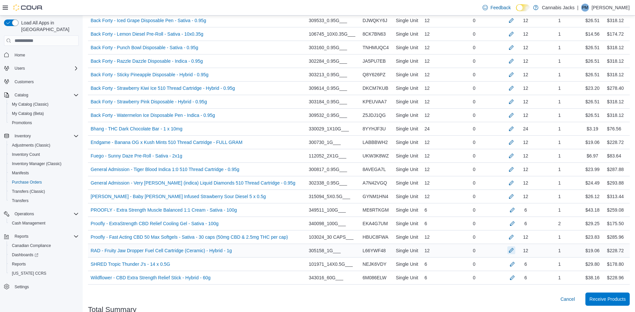
click at [510, 249] on button "button" at bounding box center [511, 251] width 8 height 8
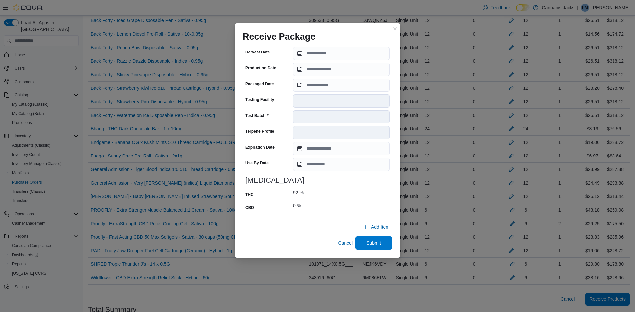
scroll to position [204, 0]
click at [365, 237] on span "Submit" at bounding box center [373, 243] width 29 height 13
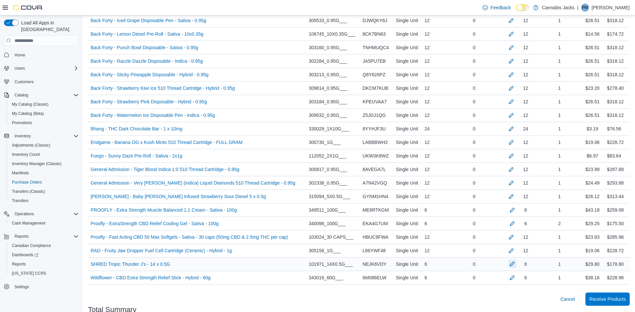
click at [512, 263] on button "button" at bounding box center [512, 264] width 8 height 8
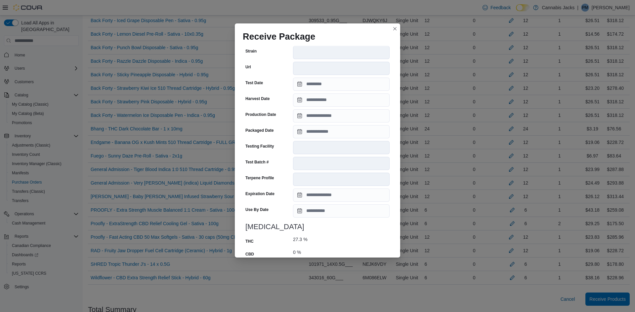
scroll to position [199, 0]
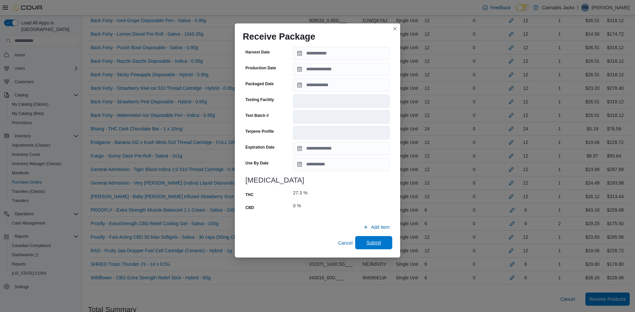
click at [376, 245] on span "Submit" at bounding box center [373, 243] width 15 height 7
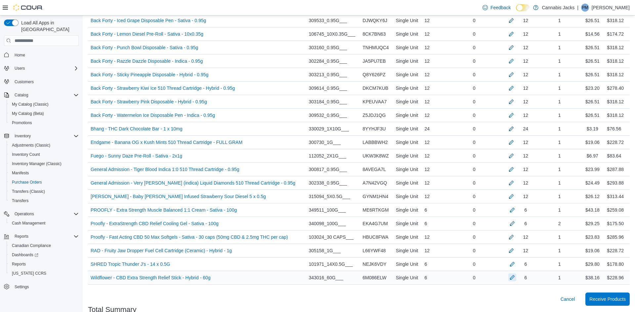
click at [512, 279] on button "button" at bounding box center [512, 278] width 8 height 8
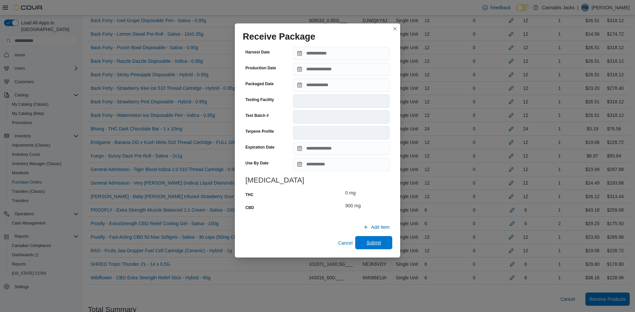
click at [370, 246] on span "Submit" at bounding box center [373, 243] width 15 height 7
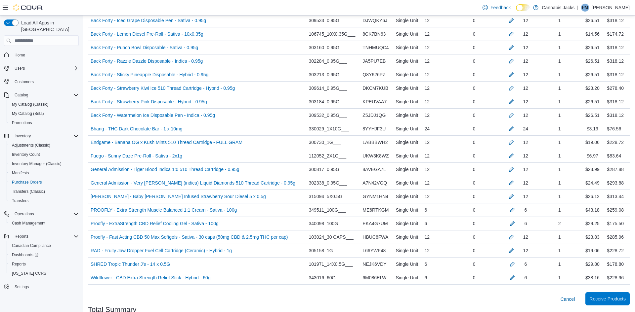
click at [587, 299] on button "Receive Products" at bounding box center [607, 299] width 44 height 13
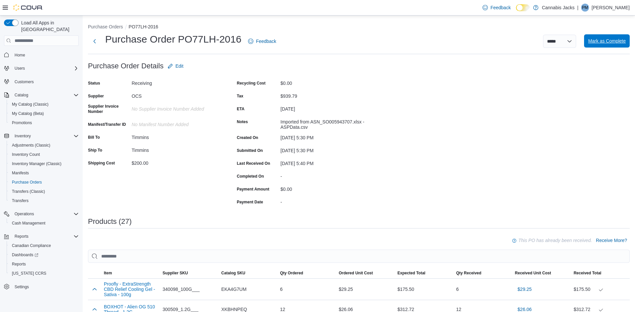
click at [600, 40] on span "Mark as Complete" at bounding box center [607, 41] width 38 height 7
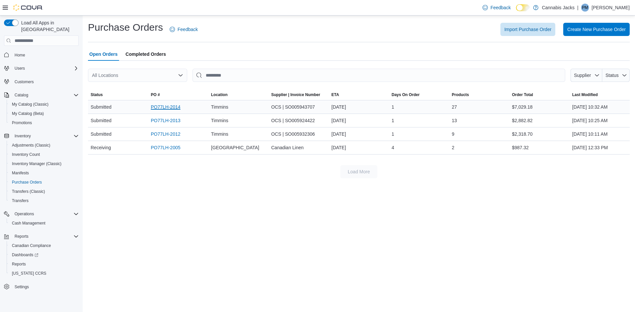
click at [175, 108] on link "PO77LH-2014" at bounding box center [166, 107] width 30 height 8
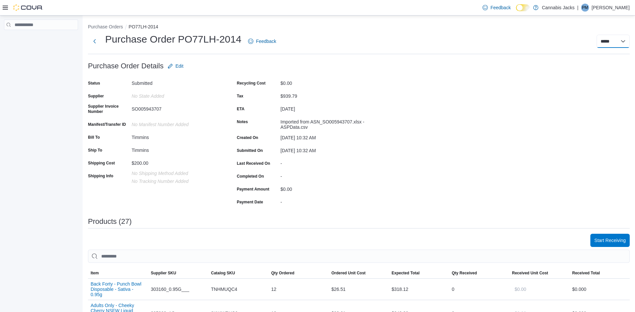
click at [618, 39] on select "**********" at bounding box center [612, 41] width 33 height 13
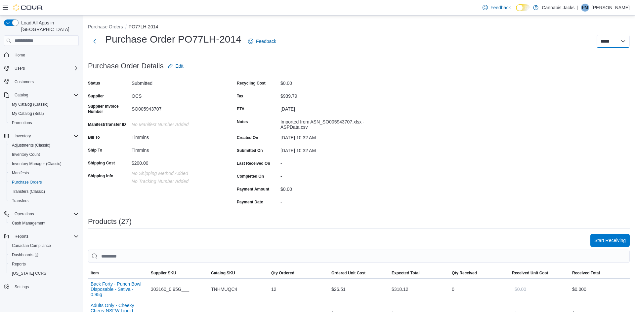
select select "**********"
select select
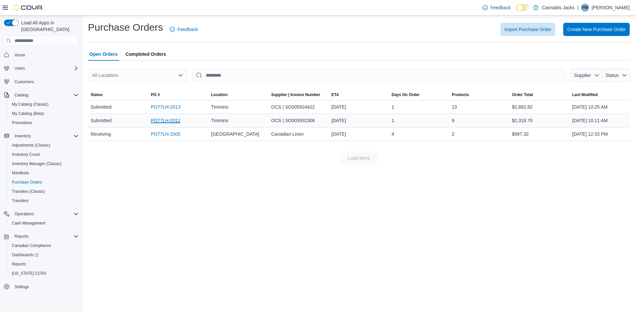
click at [171, 121] on link "PO77LH-2012" at bounding box center [166, 121] width 30 height 8
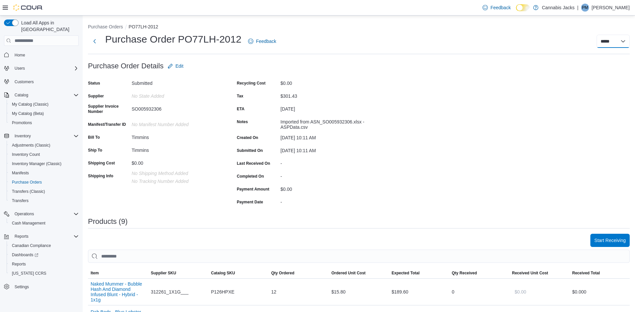
click at [614, 43] on select "**********" at bounding box center [612, 41] width 33 height 13
select select "**********"
select select
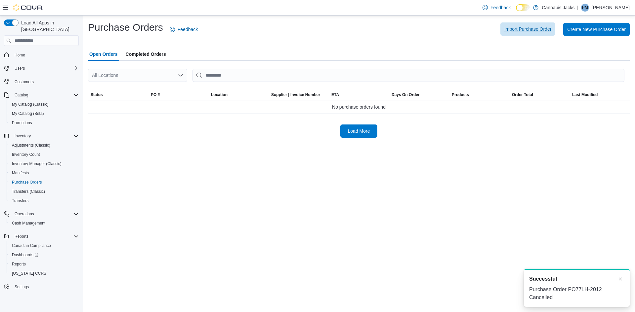
click at [508, 31] on span "Import Purchase Order" at bounding box center [527, 29] width 47 height 7
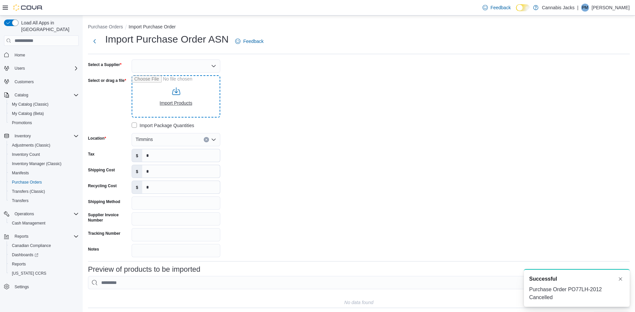
click at [162, 96] on input "Select or drag a file" at bounding box center [176, 96] width 89 height 42
type input "**********"
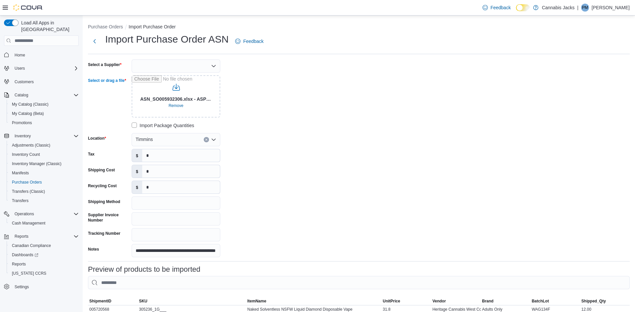
click at [185, 64] on div at bounding box center [176, 66] width 89 height 13
type input "***"
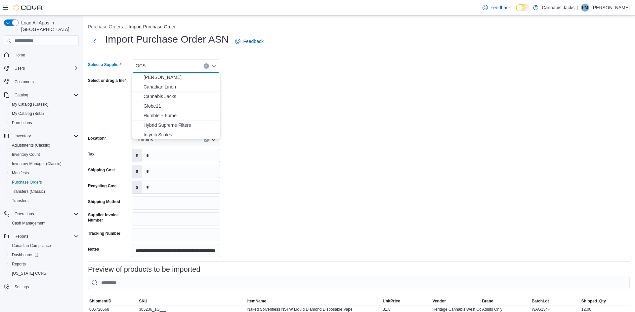
click at [175, 162] on div "$ *" at bounding box center [176, 155] width 89 height 13
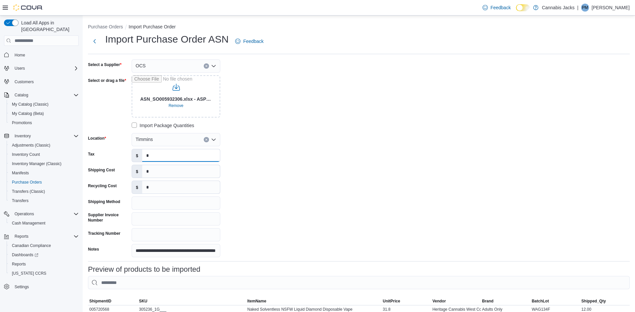
click at [175, 160] on input "*" at bounding box center [181, 155] width 78 height 13
type input "******"
click at [173, 172] on input "*" at bounding box center [181, 171] width 78 height 13
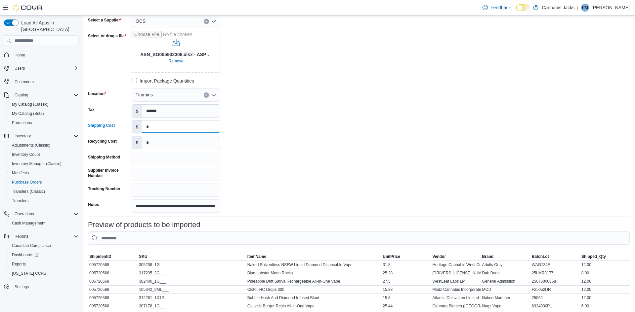
scroll to position [105, 0]
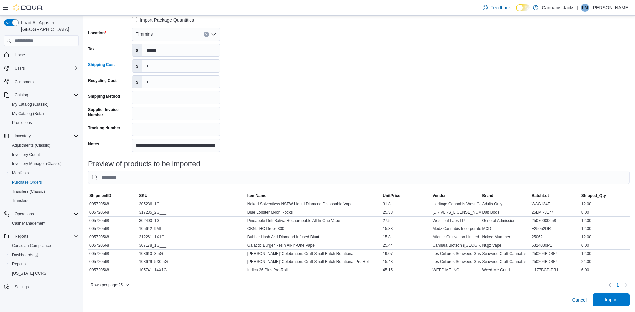
click at [598, 299] on span "Import" at bounding box center [610, 300] width 29 height 13
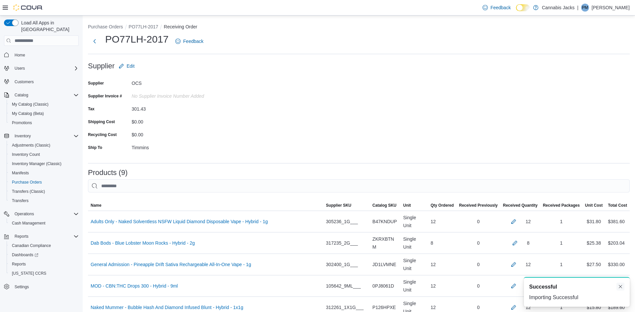
click at [620, 289] on button "Dismiss toast" at bounding box center [620, 287] width 8 height 8
click at [512, 219] on button "button" at bounding box center [513, 222] width 8 height 8
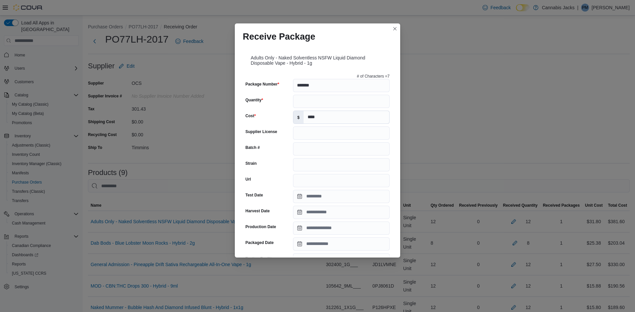
scroll to position [183, 0]
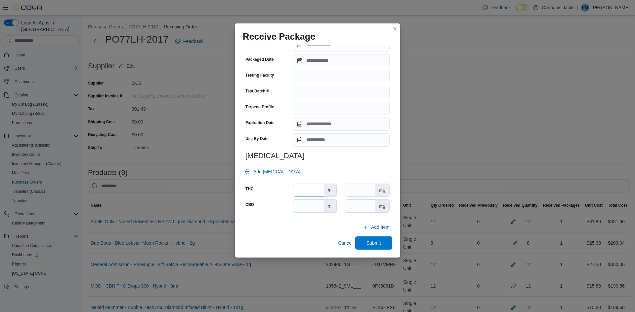
click at [313, 187] on input "number" at bounding box center [308, 190] width 31 height 13
type input "****"
type input "*"
click at [379, 243] on span "Submit" at bounding box center [373, 243] width 15 height 7
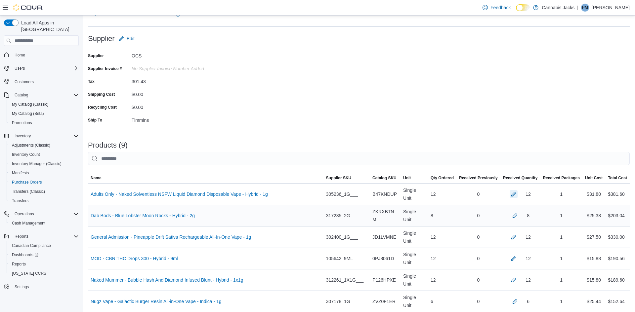
scroll to position [32, 0]
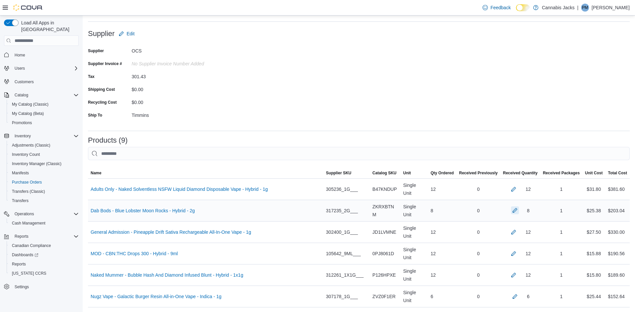
click at [512, 207] on button "button" at bounding box center [515, 211] width 8 height 8
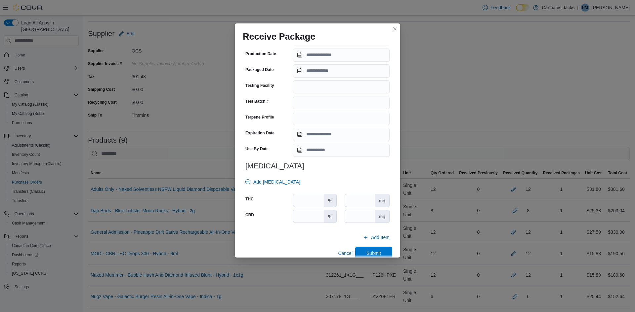
scroll to position [169, 0]
click at [317, 198] on input "number" at bounding box center [308, 199] width 31 height 13
type input "****"
click at [320, 212] on input "number" at bounding box center [308, 215] width 31 height 13
type input "*"
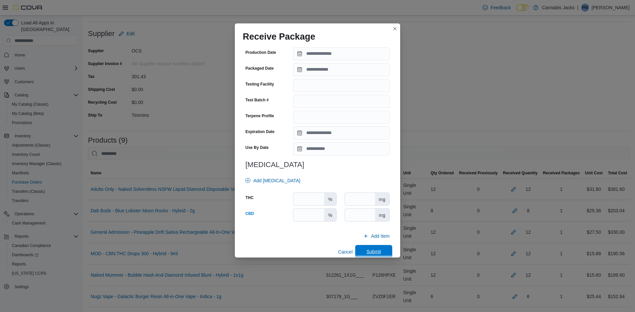
click at [365, 250] on span "Submit" at bounding box center [373, 251] width 29 height 13
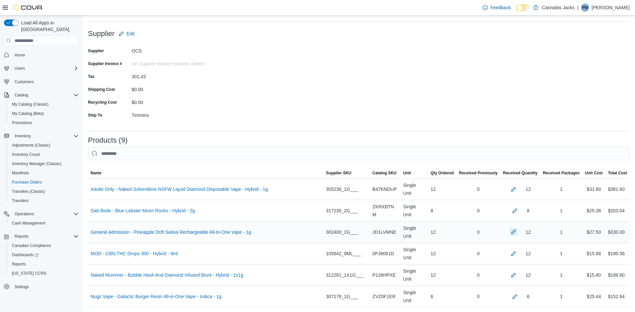
click at [510, 228] on button "button" at bounding box center [513, 232] width 8 height 8
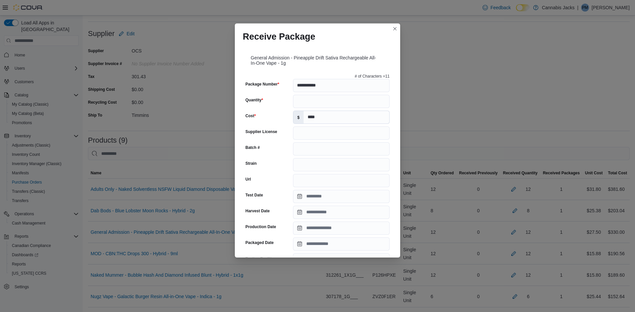
scroll to position [183, 0]
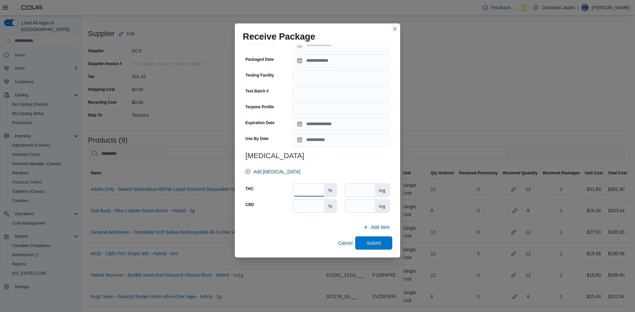
click at [309, 189] on input "number" at bounding box center [308, 190] width 31 height 13
type input "****"
type input "*"
click at [372, 244] on span "Submit" at bounding box center [373, 243] width 15 height 7
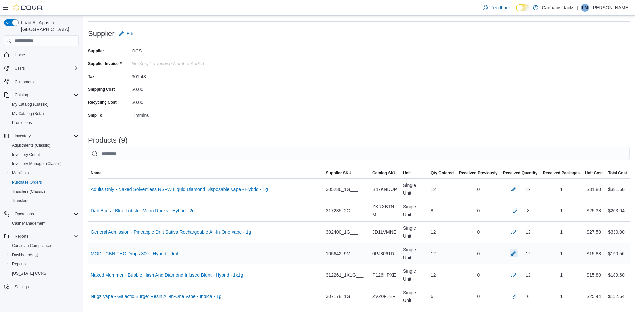
click at [509, 250] on button "button" at bounding box center [513, 254] width 8 height 8
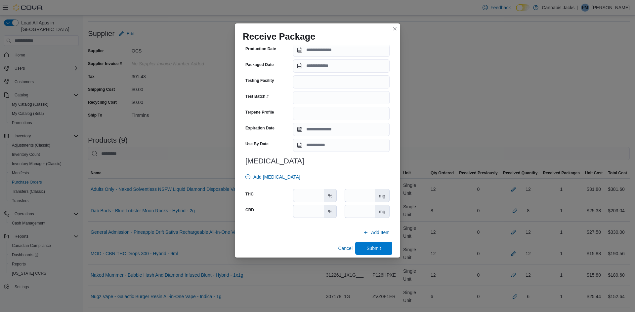
scroll to position [178, 0]
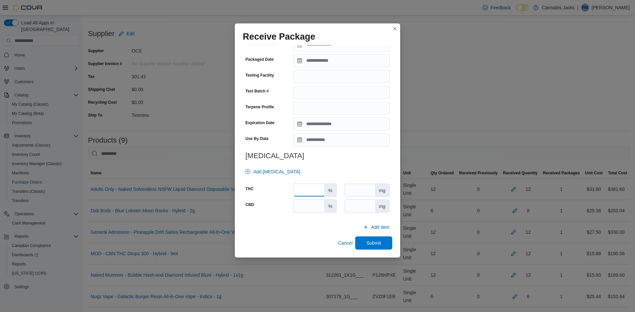
click at [316, 193] on input "number" at bounding box center [308, 190] width 31 height 13
type input "*"
click at [360, 188] on input "number" at bounding box center [360, 190] width 30 height 13
type input "***"
click at [365, 204] on input "number" at bounding box center [360, 206] width 30 height 13
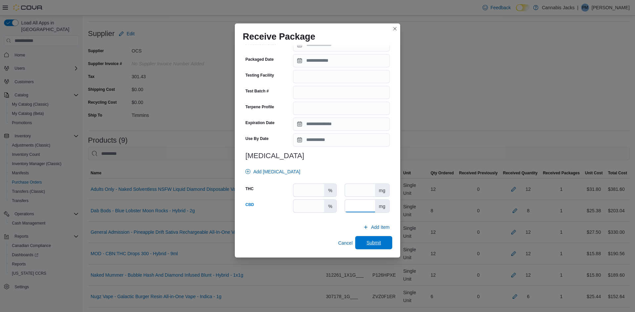
type input "***"
click at [378, 247] on span "Submit" at bounding box center [373, 242] width 29 height 13
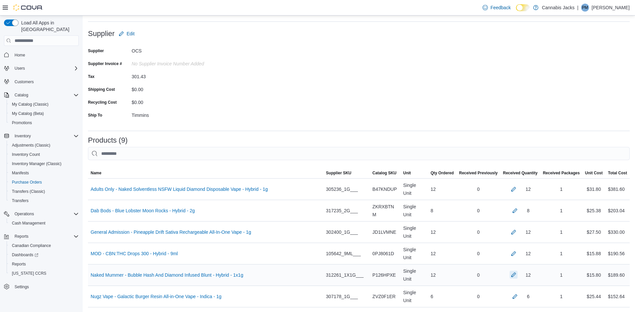
click at [511, 271] on button "button" at bounding box center [513, 275] width 8 height 8
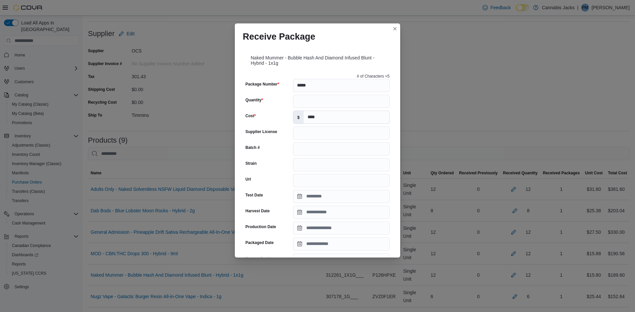
scroll to position [183, 0]
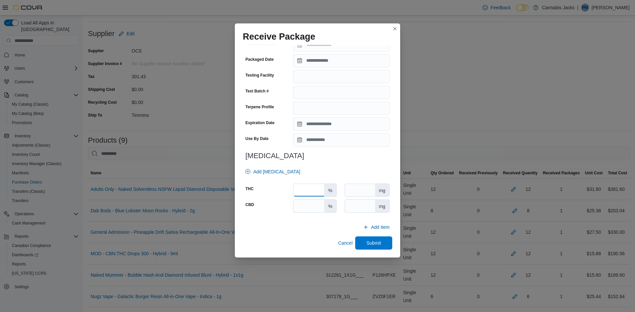
click at [311, 191] on input "number" at bounding box center [308, 190] width 31 height 13
type input "****"
click at [311, 205] on input "number" at bounding box center [308, 206] width 31 height 13
type input "*"
click at [372, 245] on span "Submit" at bounding box center [373, 243] width 15 height 7
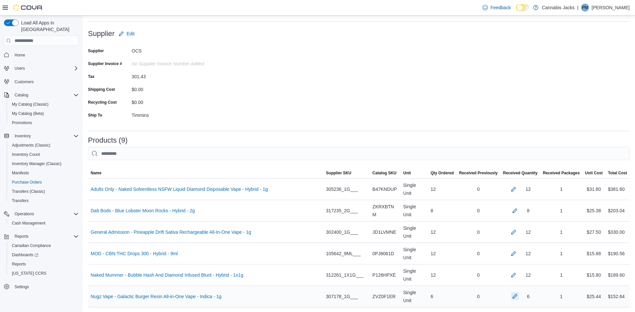
click at [511, 293] on button "button" at bounding box center [515, 297] width 8 height 8
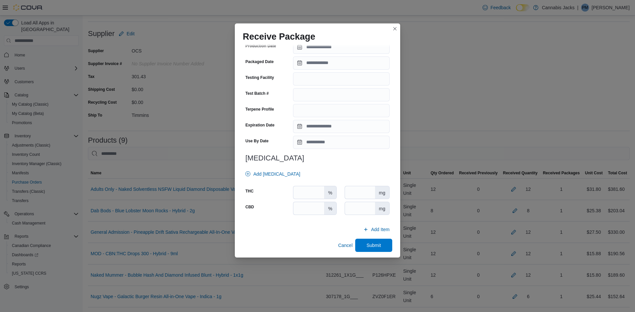
scroll to position [181, 0]
click at [311, 193] on input "number" at bounding box center [308, 192] width 31 height 13
type input "****"
click at [313, 209] on input "number" at bounding box center [308, 208] width 31 height 13
type input "*"
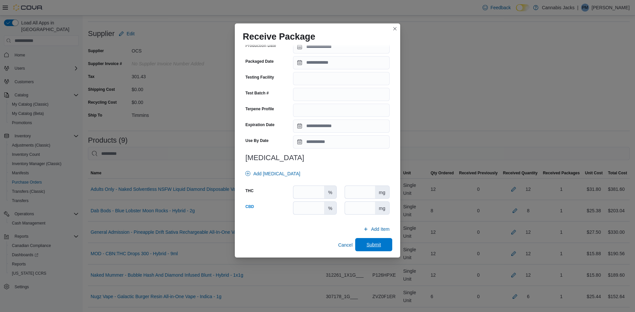
click at [382, 245] on span "Submit" at bounding box center [373, 244] width 29 height 13
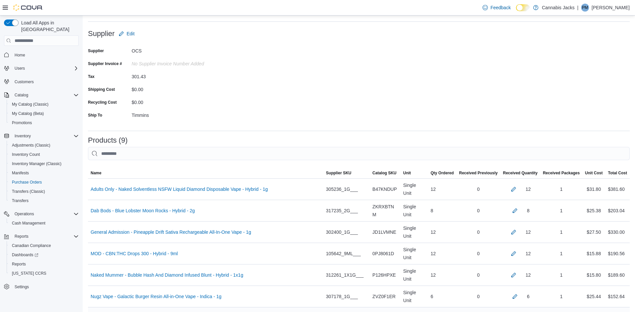
click at [509, 312] on button "button" at bounding box center [513, 318] width 8 height 8
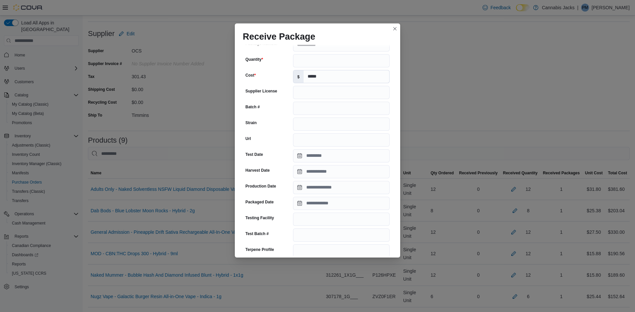
scroll to position [183, 0]
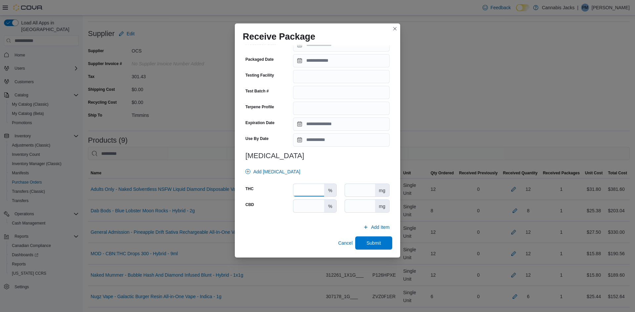
click at [316, 188] on input "number" at bounding box center [308, 190] width 31 height 13
type input "****"
click at [314, 202] on input "number" at bounding box center [308, 206] width 31 height 13
type input "*"
click at [381, 254] on div "**********" at bounding box center [317, 151] width 165 height 213
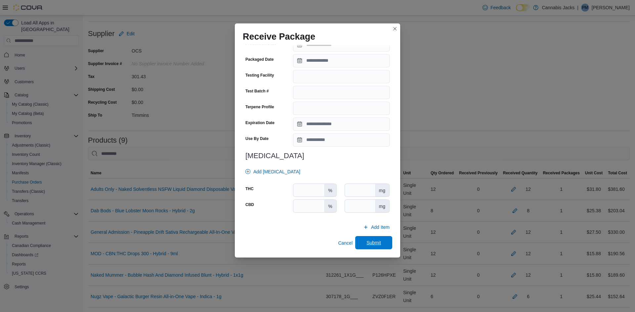
click at [384, 248] on span "Submit" at bounding box center [373, 242] width 29 height 13
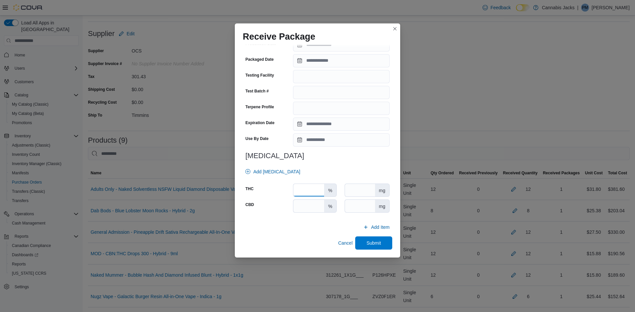
click at [318, 191] on input "number" at bounding box center [308, 190] width 31 height 13
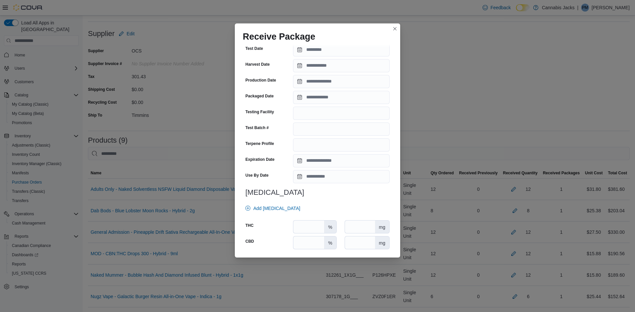
scroll to position [150, 0]
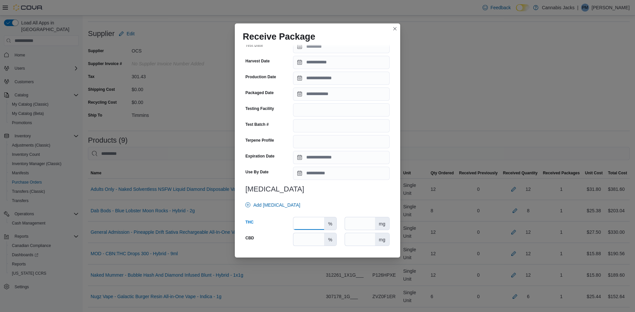
click at [314, 225] on input "number" at bounding box center [308, 224] width 31 height 13
type input "****"
click at [313, 236] on input "number" at bounding box center [308, 239] width 31 height 13
type input "*"
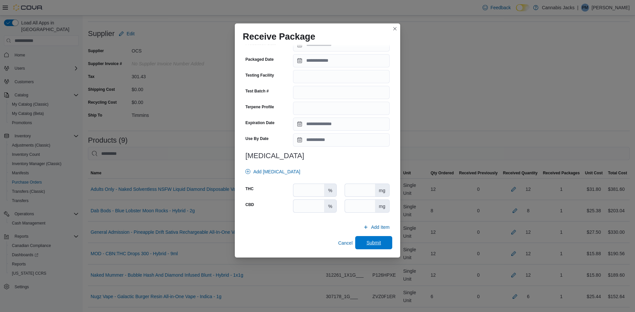
click at [367, 247] on span "Submit" at bounding box center [373, 242] width 29 height 13
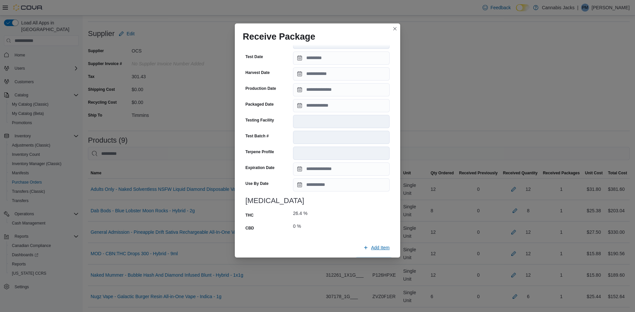
scroll to position [199, 0]
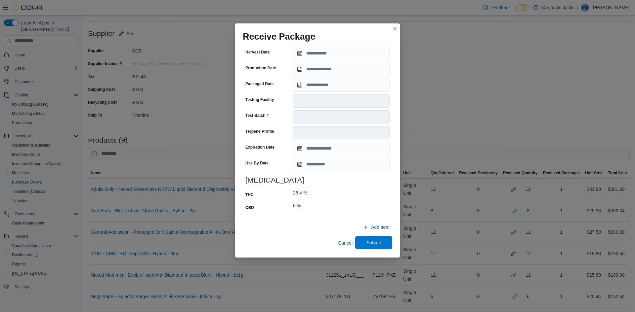
click at [376, 242] on span "Submit" at bounding box center [373, 243] width 15 height 7
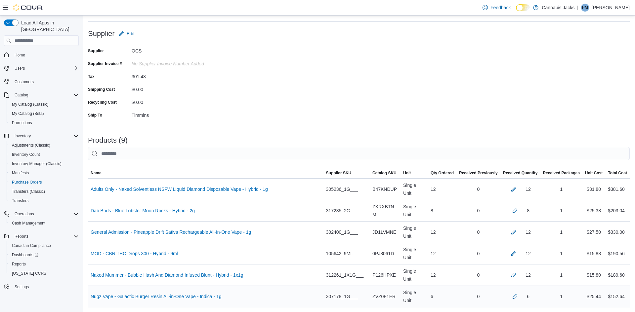
scroll to position [126, 0]
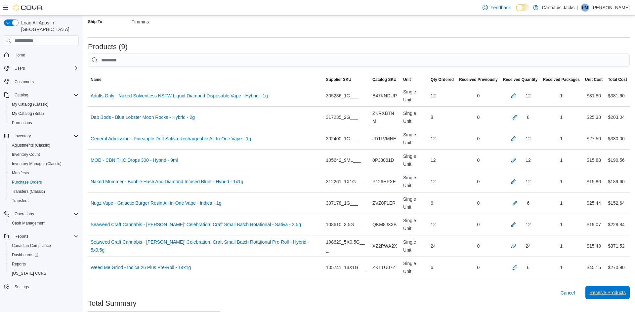
click at [601, 290] on span "Receive Products" at bounding box center [607, 293] width 36 height 7
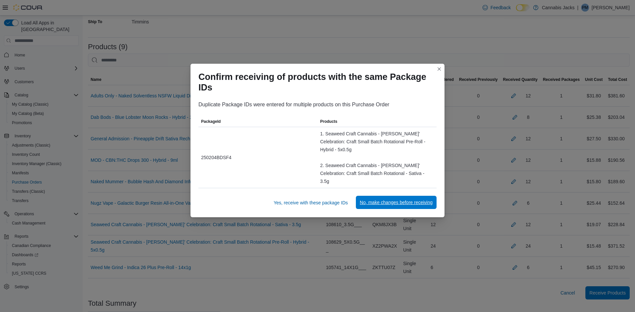
click at [400, 199] on span "No, make changes before receiving" at bounding box center [396, 202] width 73 height 7
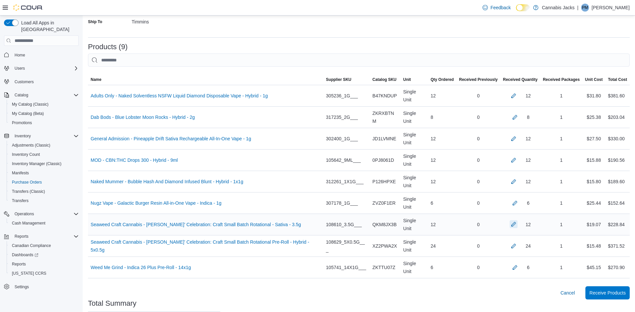
click at [511, 220] on button "button" at bounding box center [513, 224] width 8 height 8
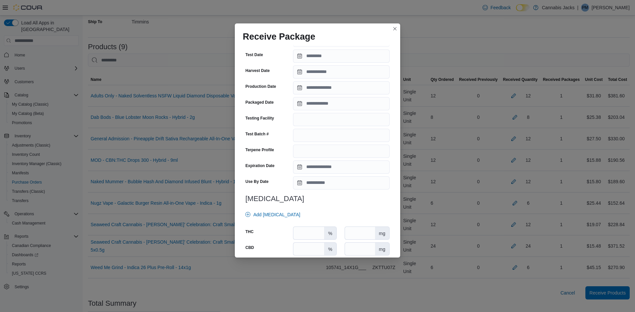
scroll to position [160, 0]
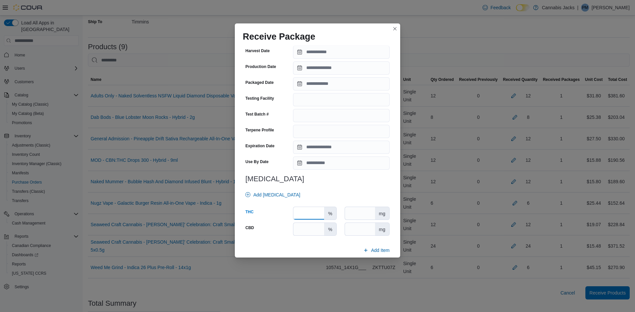
click at [302, 214] on input "****" at bounding box center [308, 213] width 31 height 13
type input "****"
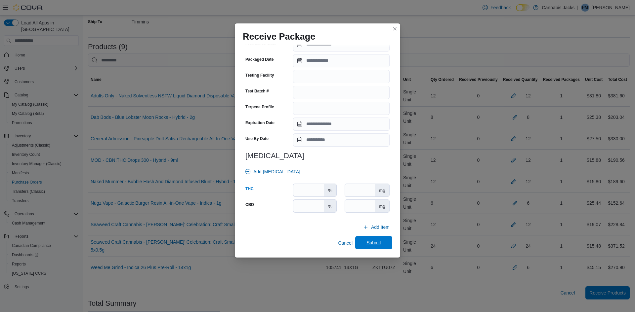
click at [363, 239] on span "Submit" at bounding box center [373, 242] width 29 height 13
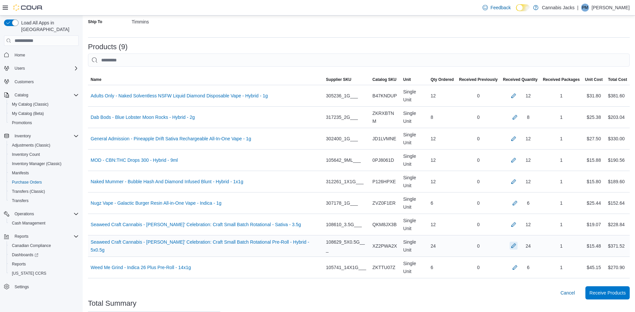
click at [512, 242] on button "button" at bounding box center [513, 246] width 8 height 8
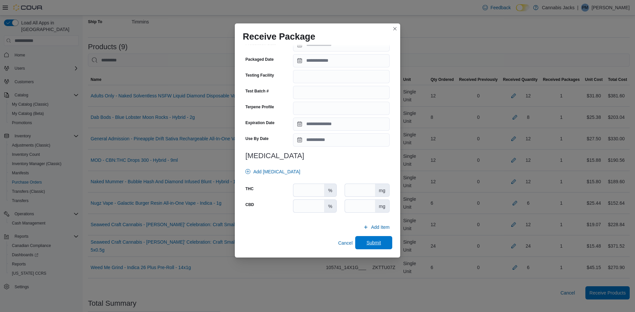
click at [371, 241] on span "Submit" at bounding box center [373, 243] width 15 height 7
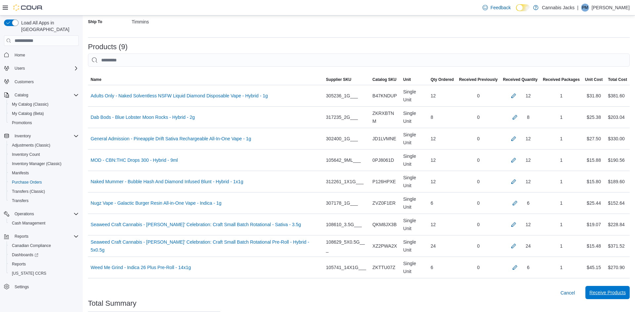
click at [599, 290] on span "Receive Products" at bounding box center [607, 293] width 36 height 7
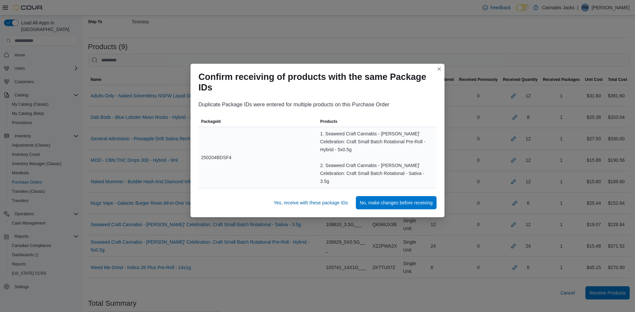
click at [420, 156] on div "1. Seaweed Craft Cannabis - James' Celebration: Craft Small Batch Rotational Pr…" at bounding box center [377, 158] width 114 height 56
click at [369, 171] on div "2. Seaweed Craft Cannabis - James' Celebration: Craft Small Batch Rotational - …" at bounding box center [377, 174] width 114 height 24
click at [332, 200] on span "Yes, receive with these package IDs" at bounding box center [310, 203] width 74 height 7
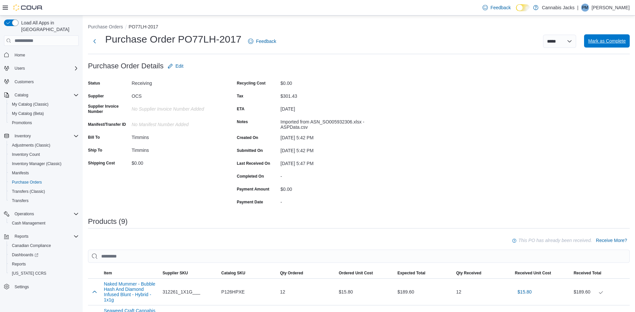
click at [614, 46] on span "Mark as Complete" at bounding box center [607, 40] width 38 height 13
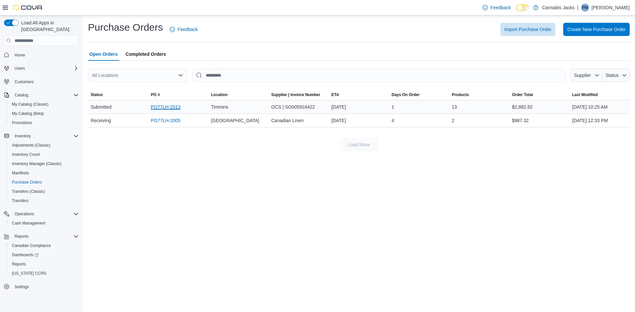
click at [171, 109] on link "PO77LH-2013" at bounding box center [166, 107] width 30 height 8
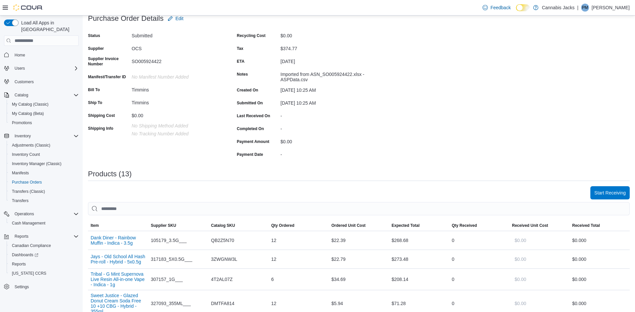
scroll to position [50, 0]
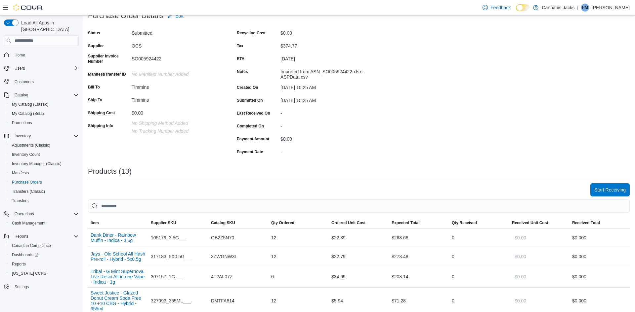
click at [600, 189] on span "Start Receiving" at bounding box center [609, 190] width 31 height 7
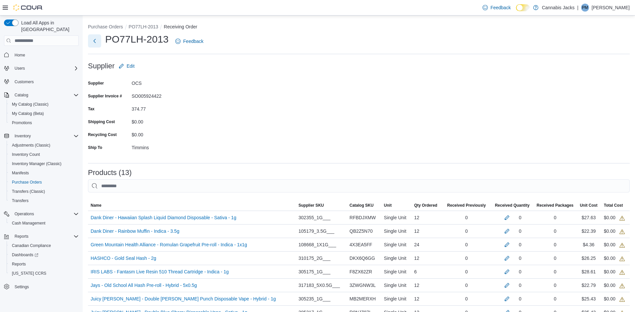
click at [95, 35] on button "Next" at bounding box center [94, 40] width 13 height 13
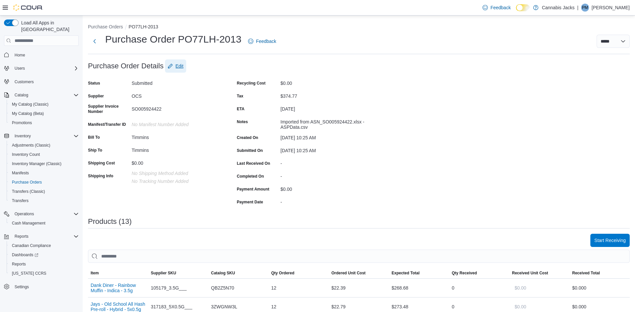
click at [171, 63] on span "Edit" at bounding box center [176, 66] width 16 height 13
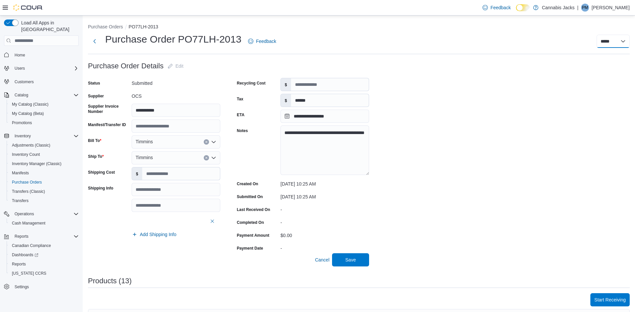
click at [612, 46] on select "**********" at bounding box center [612, 41] width 33 height 13
select select "**********"
select select
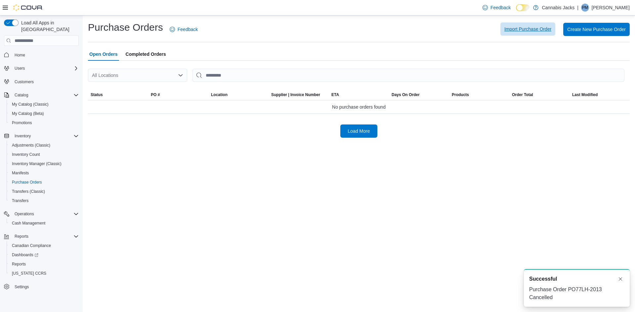
click at [538, 35] on span "Import Purchase Order" at bounding box center [527, 28] width 47 height 13
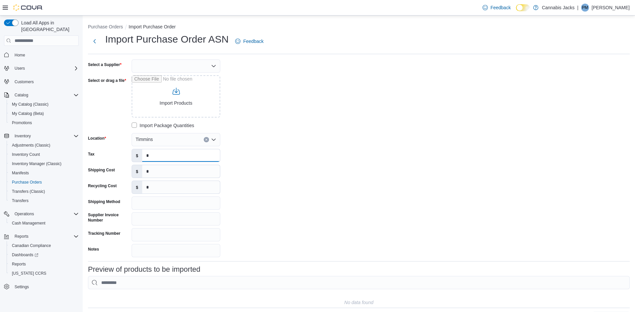
click at [160, 161] on input "*" at bounding box center [181, 155] width 78 height 13
type input "******"
click at [187, 72] on div at bounding box center [176, 66] width 89 height 13
type input "***"
click at [185, 79] on span "OCS" at bounding box center [179, 77] width 73 height 7
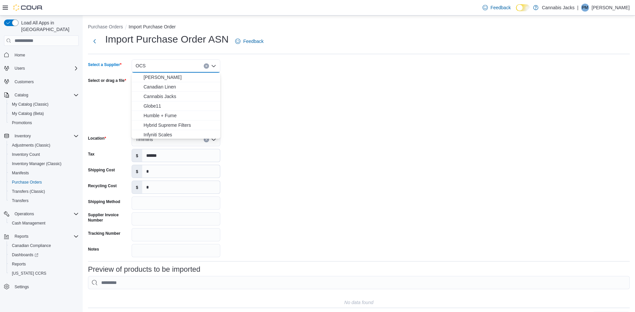
click at [250, 146] on div "Select a Supplier OCS Combo box. Selected. OCS. Press Backspace to delete OCS. …" at bounding box center [187, 159] width 198 height 198
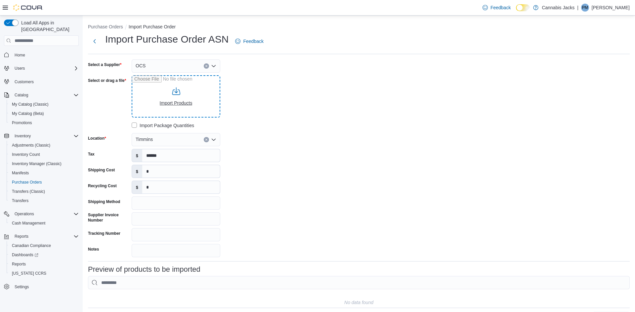
click at [157, 104] on input "Select or drag a file" at bounding box center [176, 96] width 89 height 42
type input "**********"
click at [300, 88] on div "Select a Supplier OCS Select or drag a file Import Products Import Package Quan…" at bounding box center [358, 159] width 541 height 198
type input "**********"
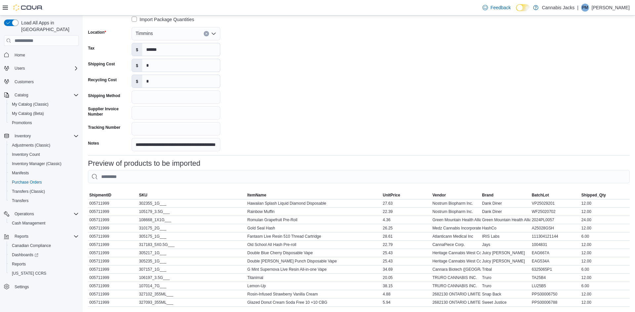
scroll to position [139, 0]
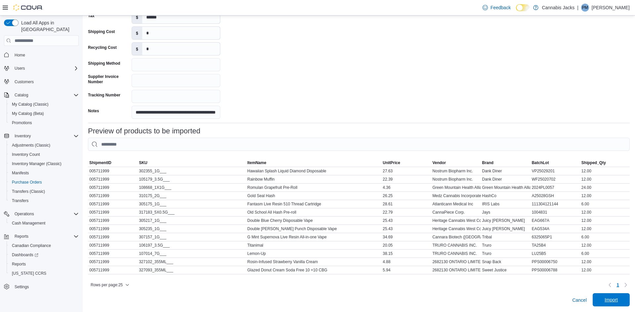
click at [606, 306] on span "Import" at bounding box center [610, 300] width 29 height 13
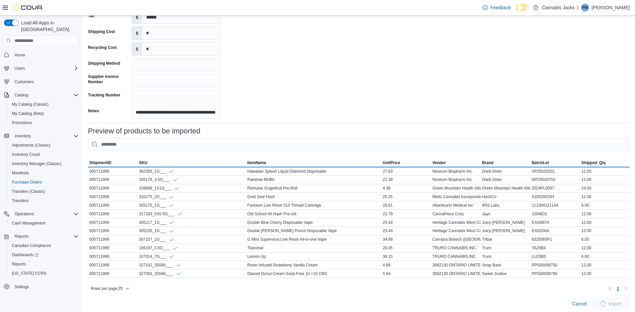
scroll to position [142, 0]
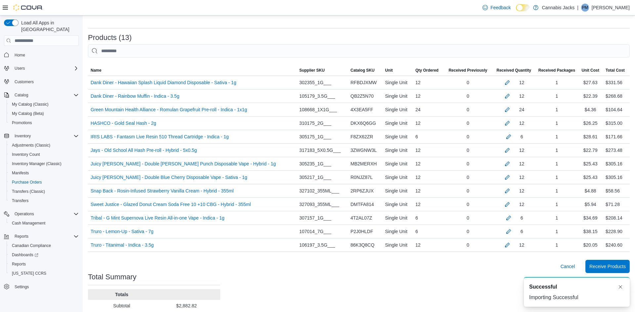
scroll to position [136, 0]
click at [503, 83] on button "button" at bounding box center [507, 81] width 8 height 8
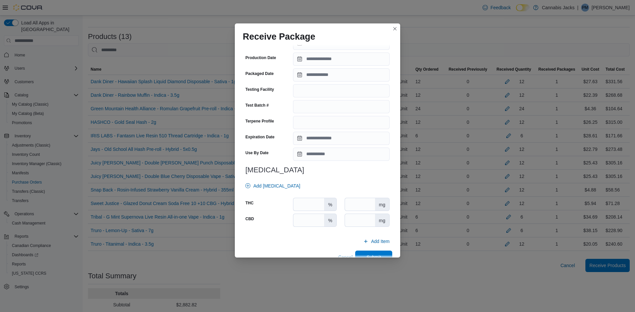
scroll to position [180, 0]
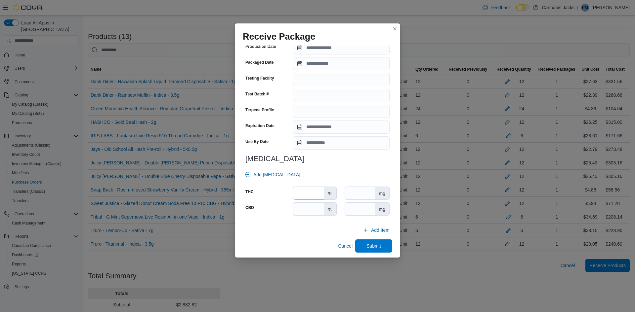
click at [311, 189] on input "number" at bounding box center [308, 193] width 31 height 13
type input "****"
click at [312, 206] on input "number" at bounding box center [308, 209] width 31 height 13
type input "*"
click at [385, 248] on span "Submit" at bounding box center [373, 245] width 29 height 13
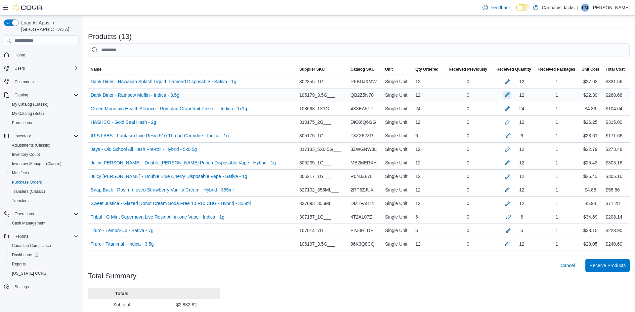
click at [504, 93] on button "button" at bounding box center [507, 95] width 8 height 8
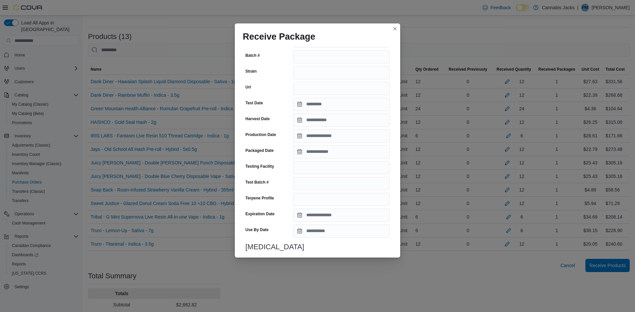
scroll to position [178, 0]
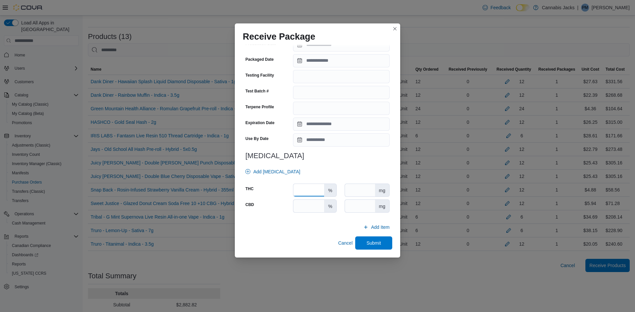
click at [312, 193] on input "number" at bounding box center [308, 190] width 31 height 13
type input "****"
click at [315, 205] on input "number" at bounding box center [308, 206] width 31 height 13
type input "*"
click at [371, 239] on span "Submit" at bounding box center [373, 242] width 29 height 13
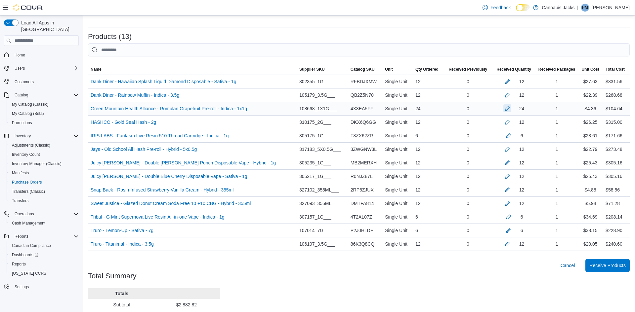
click at [503, 108] on button "button" at bounding box center [507, 108] width 8 height 8
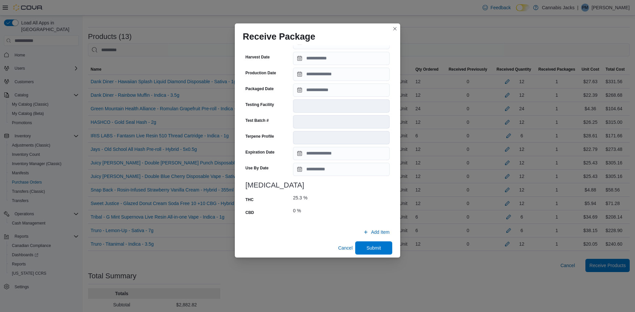
scroll to position [204, 0]
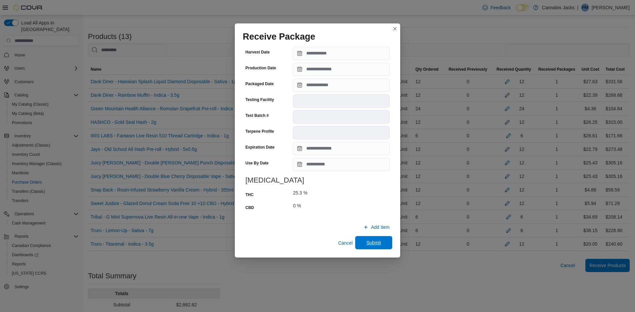
click at [368, 240] on span "Submit" at bounding box center [373, 243] width 15 height 7
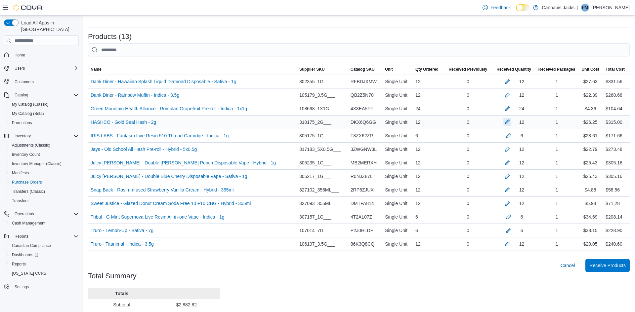
click at [503, 121] on button "button" at bounding box center [507, 122] width 8 height 8
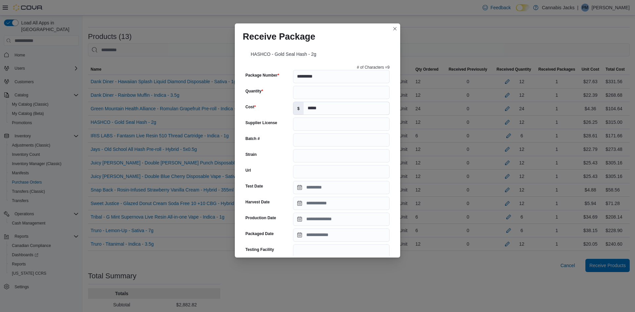
scroll to position [178, 0]
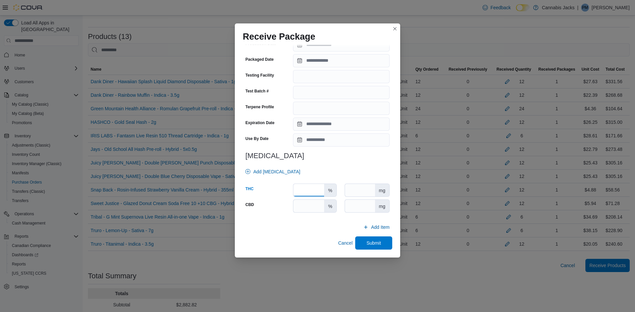
click at [322, 189] on input "number" at bounding box center [308, 190] width 31 height 13
type input "****"
click at [319, 204] on input "number" at bounding box center [308, 206] width 31 height 13
type input "*"
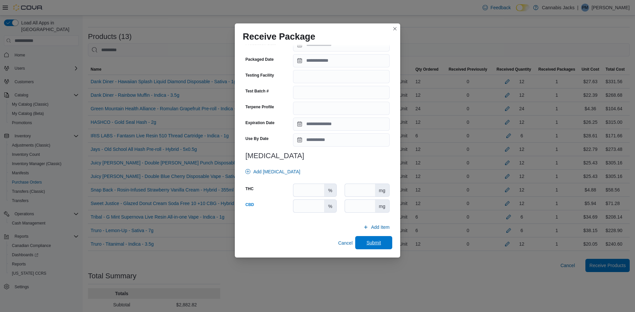
click at [372, 247] on span "Submit" at bounding box center [373, 242] width 29 height 13
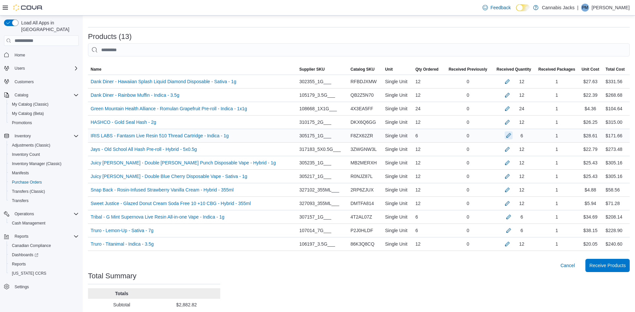
click at [504, 136] on button "button" at bounding box center [508, 136] width 8 height 8
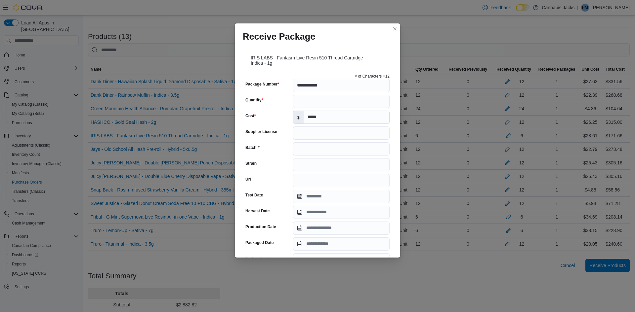
scroll to position [183, 0]
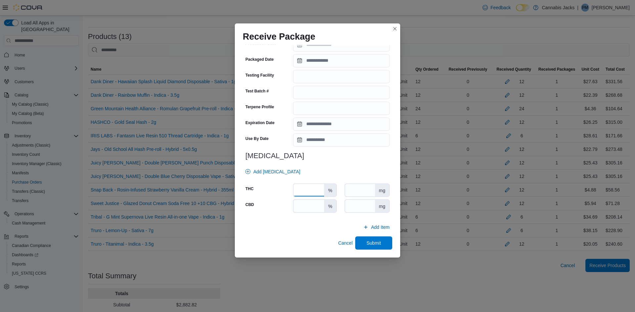
click at [311, 188] on input "number" at bounding box center [308, 190] width 31 height 13
type input "**"
click at [318, 203] on input "number" at bounding box center [308, 206] width 31 height 13
type input "*"
click at [375, 243] on span "Submit" at bounding box center [373, 243] width 15 height 7
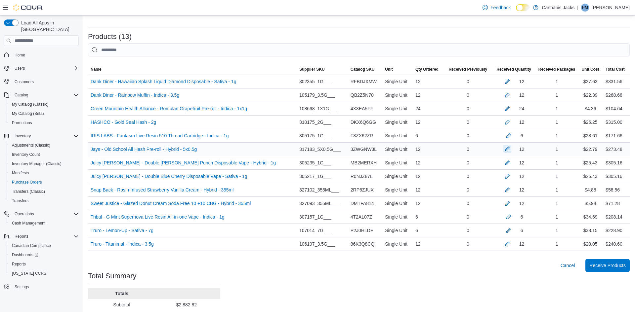
click at [503, 148] on button "button" at bounding box center [507, 149] width 8 height 8
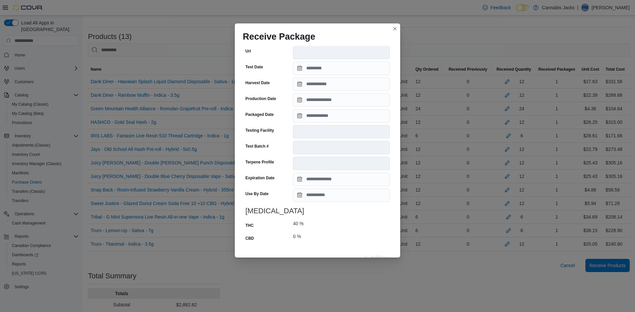
scroll to position [199, 0]
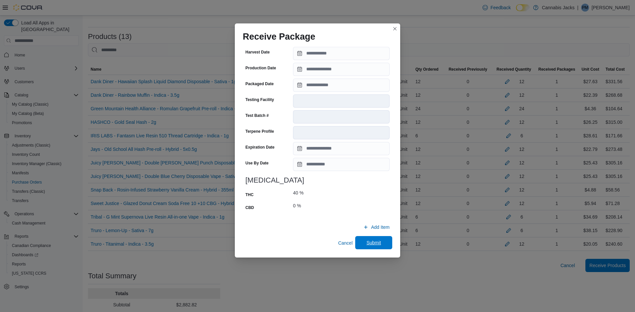
click at [373, 247] on span "Submit" at bounding box center [373, 242] width 29 height 13
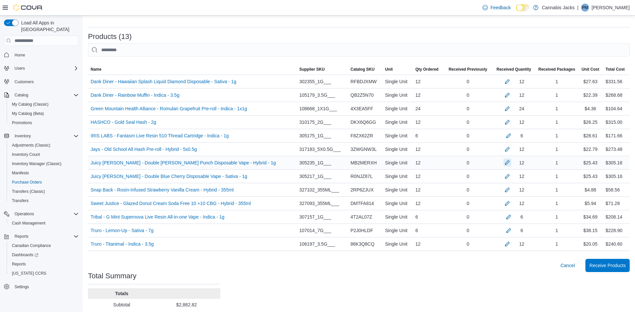
click at [505, 165] on button "button" at bounding box center [507, 163] width 8 height 8
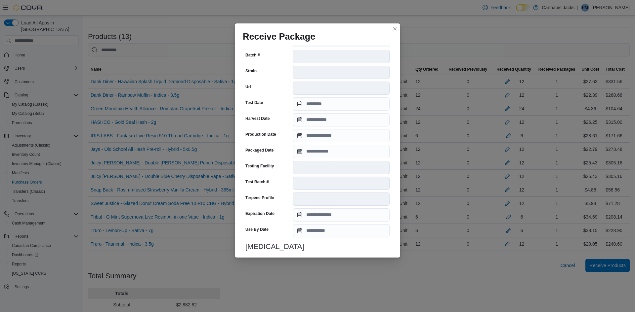
scroll to position [204, 0]
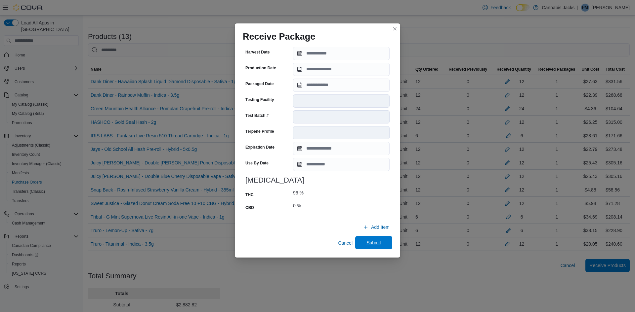
click at [375, 242] on span "Submit" at bounding box center [373, 243] width 15 height 7
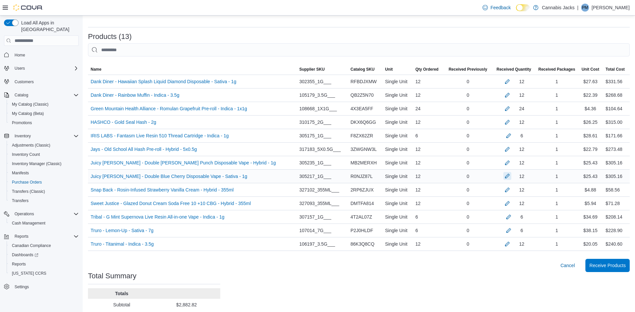
click at [504, 178] on button "button" at bounding box center [507, 176] width 8 height 8
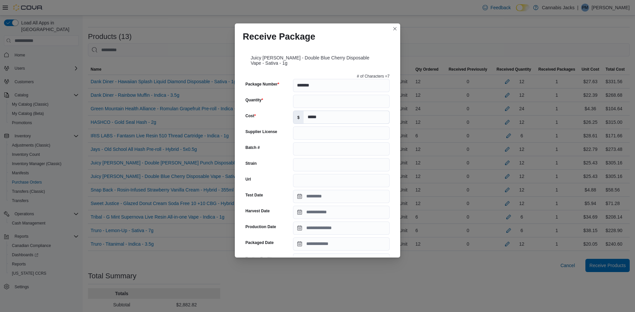
scroll to position [183, 0]
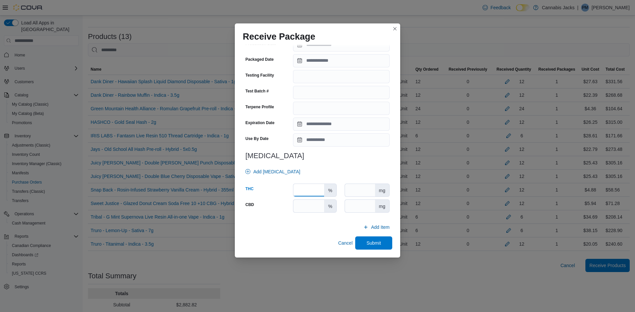
click at [318, 189] on input "number" at bounding box center [308, 190] width 31 height 13
type input "****"
click at [314, 203] on input "number" at bounding box center [308, 206] width 31 height 13
type input "*"
click at [364, 241] on span "Submit" at bounding box center [373, 242] width 29 height 13
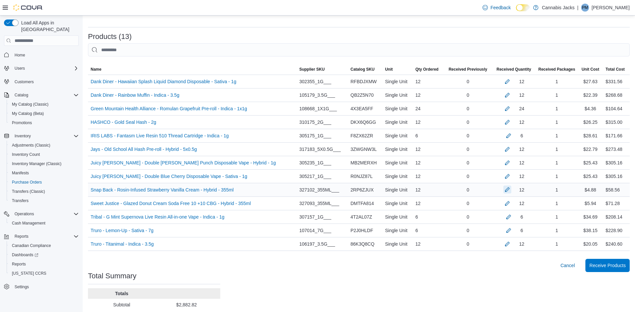
click at [505, 190] on button "button" at bounding box center [507, 190] width 8 height 8
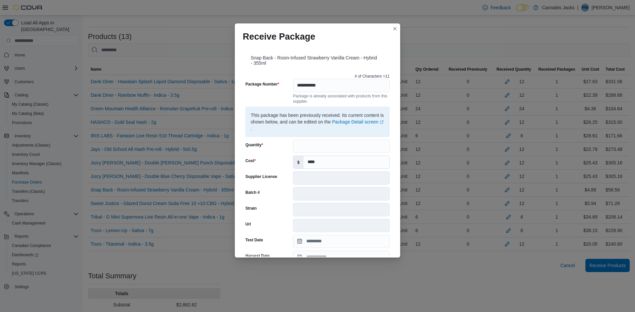
scroll to position [204, 0]
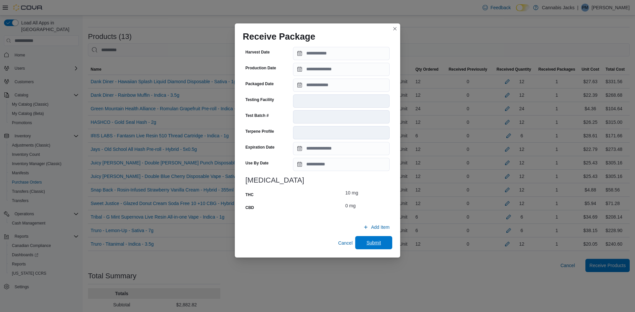
click at [378, 240] on span "Submit" at bounding box center [373, 243] width 15 height 7
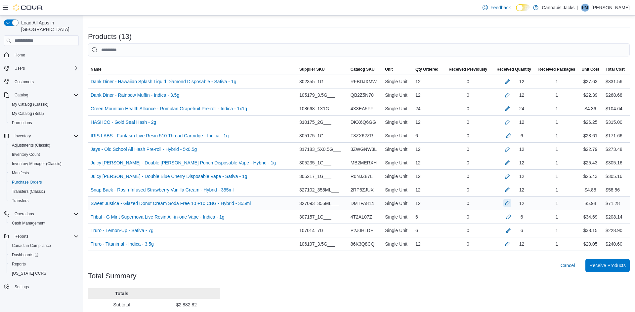
click at [503, 203] on button "button" at bounding box center [507, 203] width 8 height 8
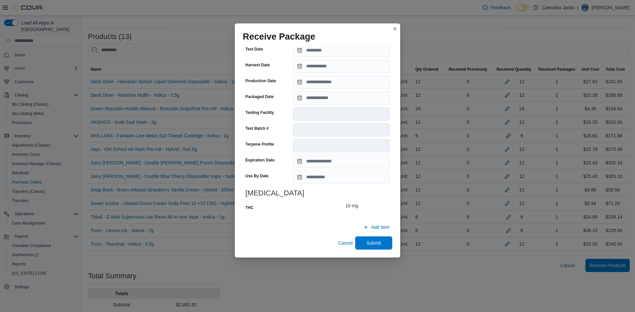
scroll to position [188, 0]
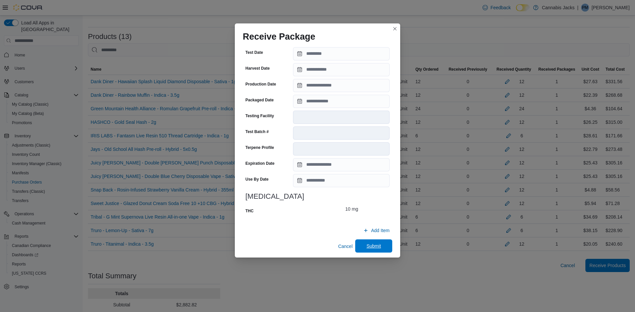
click at [375, 251] on span "Submit" at bounding box center [373, 246] width 29 height 13
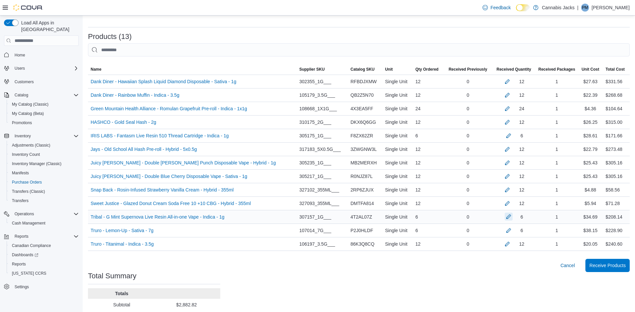
click at [504, 219] on button "button" at bounding box center [508, 217] width 8 height 8
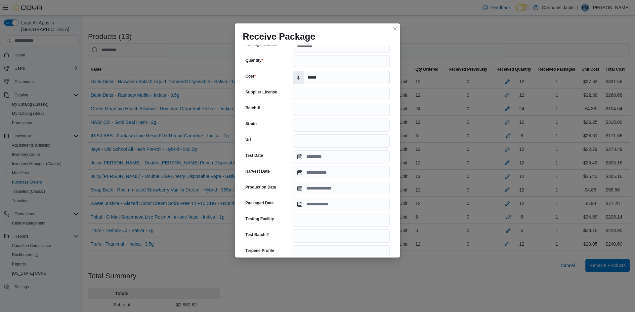
scroll to position [183, 0]
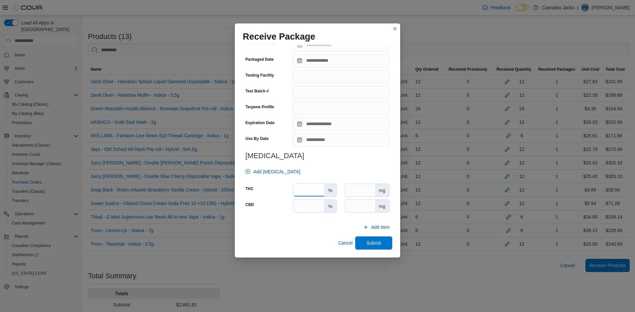
click at [318, 192] on input "number" at bounding box center [308, 190] width 31 height 13
type input "****"
click at [323, 207] on input "number" at bounding box center [308, 206] width 31 height 13
type input "*"
click at [363, 241] on span "Submit" at bounding box center [373, 242] width 29 height 13
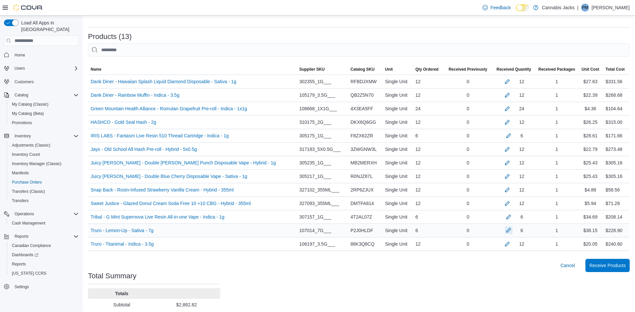
click at [504, 231] on button "button" at bounding box center [508, 230] width 8 height 8
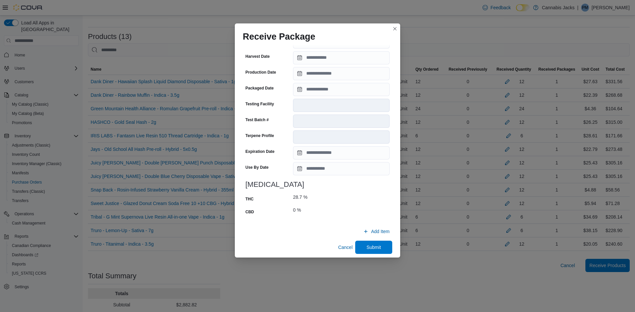
scroll to position [199, 0]
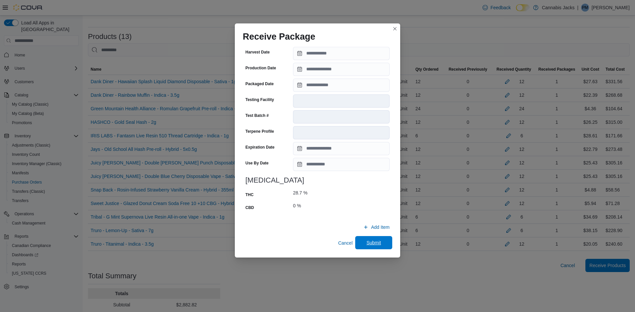
click at [372, 247] on span "Submit" at bounding box center [373, 242] width 29 height 13
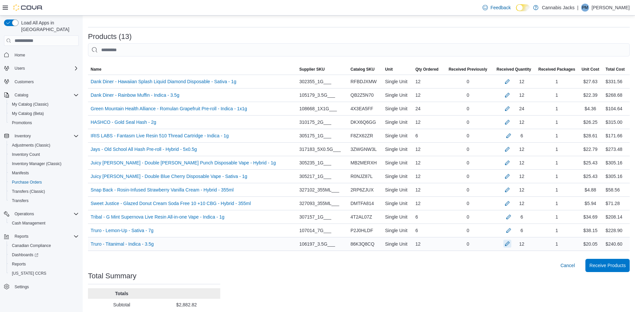
click at [504, 245] on button "button" at bounding box center [507, 244] width 8 height 8
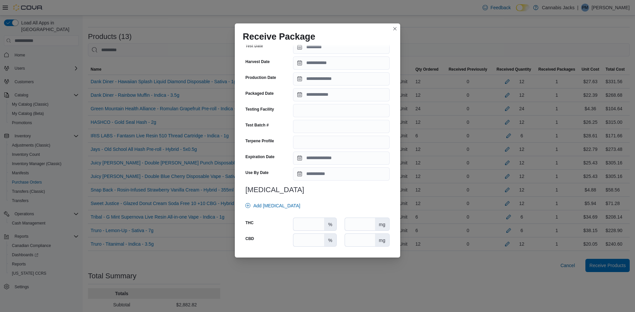
scroll to position [159, 0]
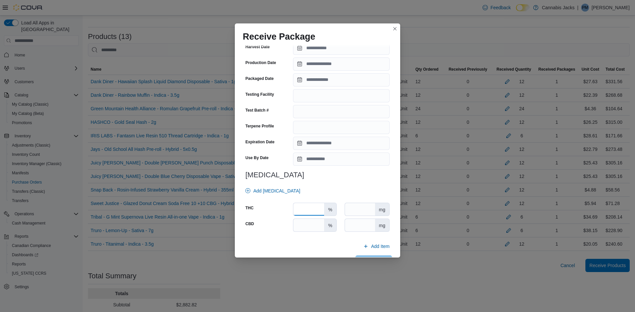
click at [312, 208] on input "number" at bounding box center [308, 209] width 31 height 13
type input "****"
click at [315, 222] on input "number" at bounding box center [308, 225] width 31 height 13
type input "*"
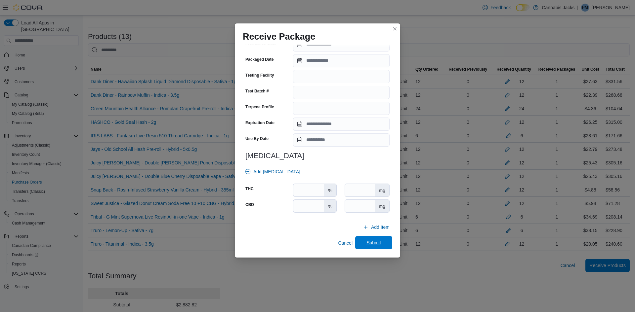
click at [385, 248] on span "Submit" at bounding box center [373, 242] width 29 height 13
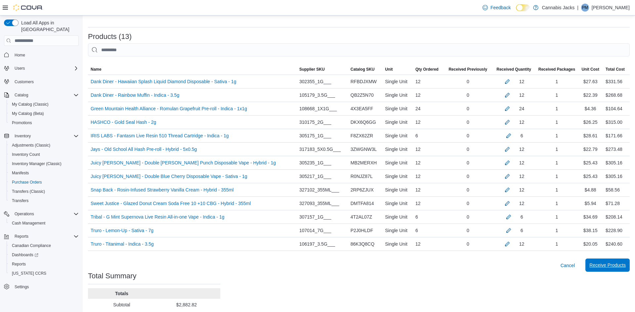
click at [614, 268] on span "Receive Products" at bounding box center [607, 265] width 36 height 7
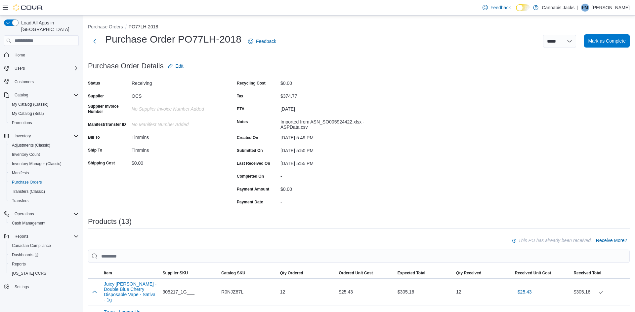
click at [603, 41] on span "Mark as Complete" at bounding box center [607, 41] width 38 height 7
